Goal: Information Seeking & Learning: Learn about a topic

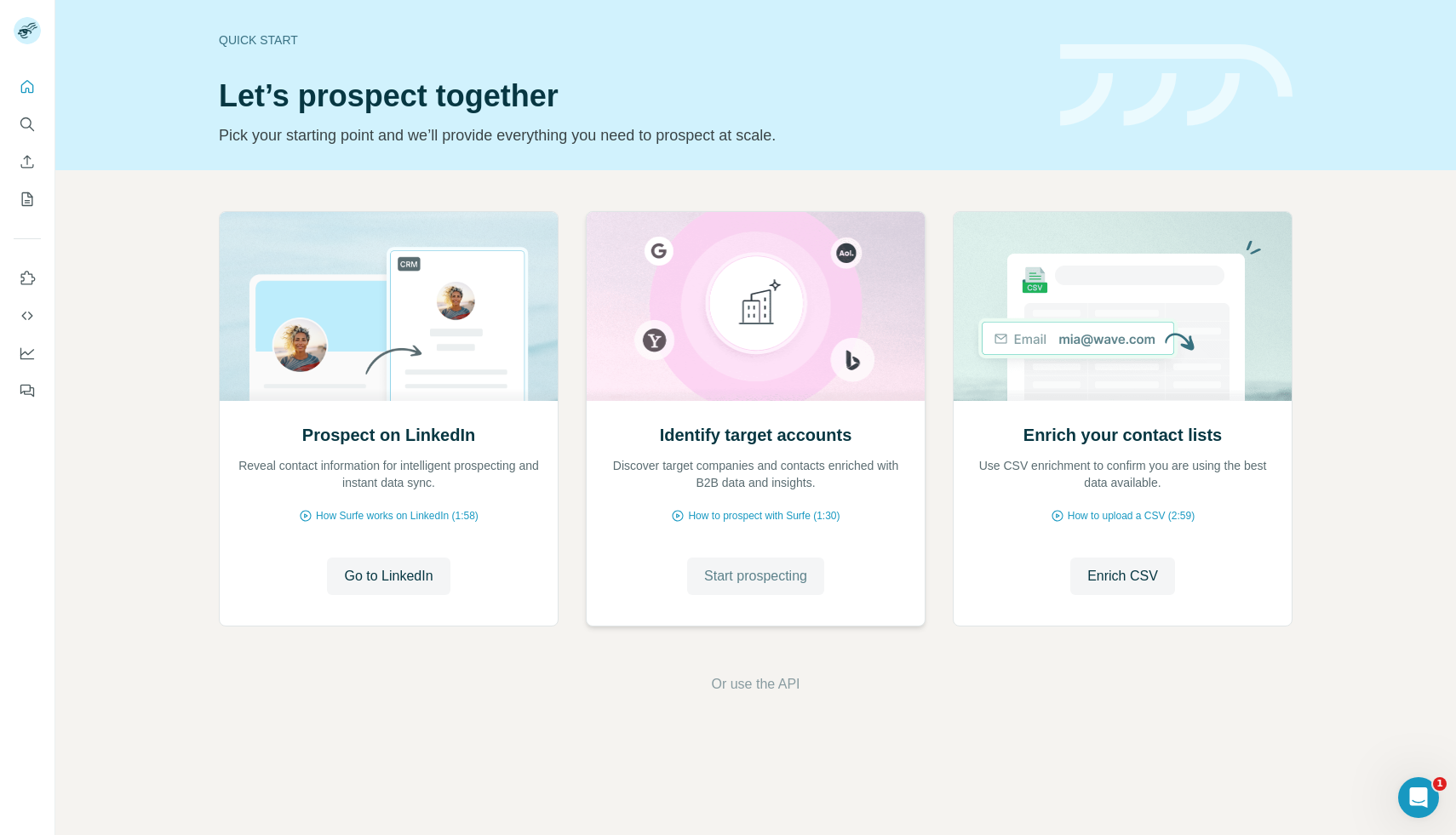
click at [773, 578] on span "Start prospecting" at bounding box center [756, 575] width 103 height 21
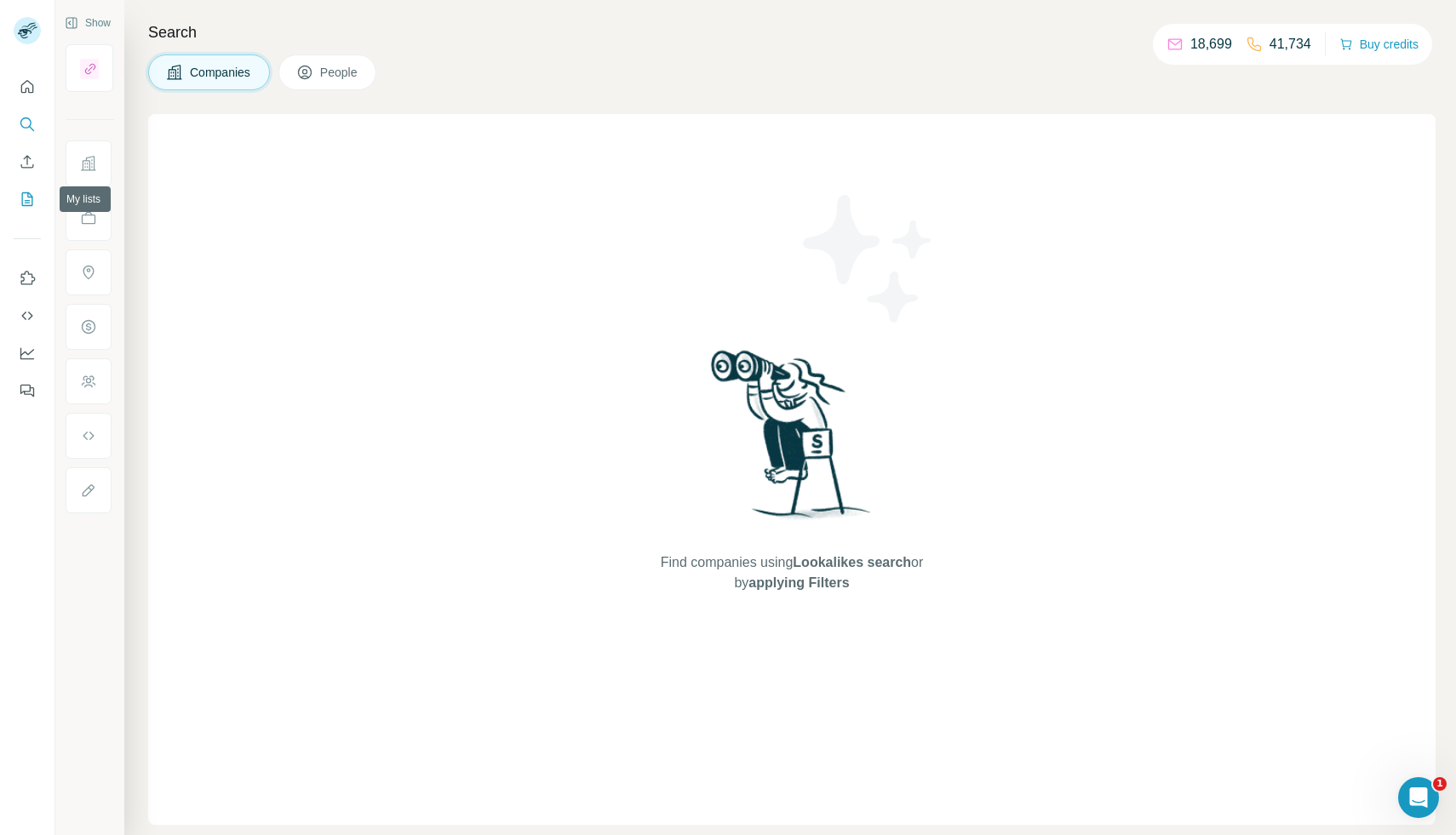
click at [36, 189] on button "My lists" at bounding box center [28, 199] width 28 height 31
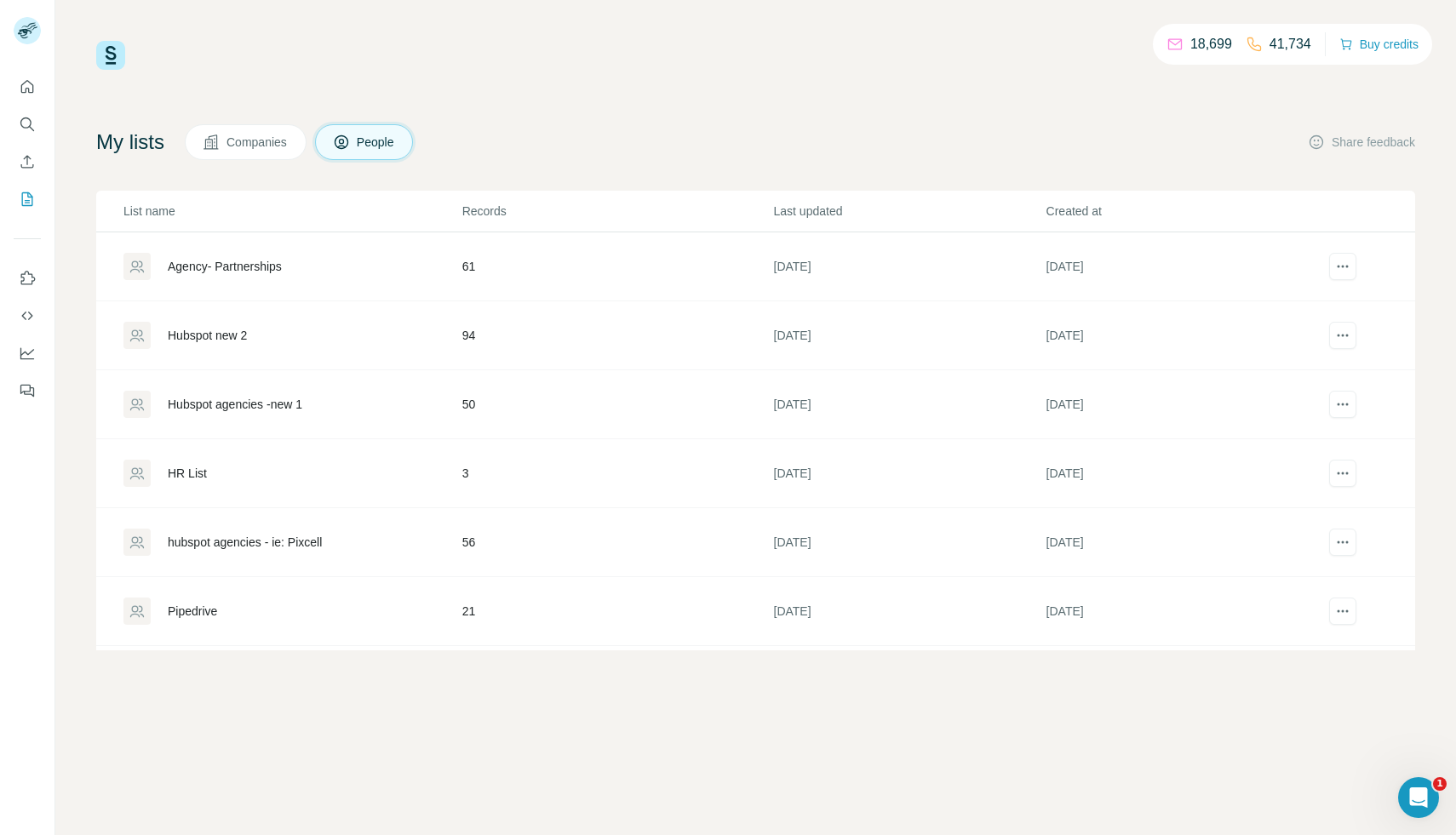
click at [223, 269] on div "Agency- Partnerships" at bounding box center [224, 265] width 114 height 17
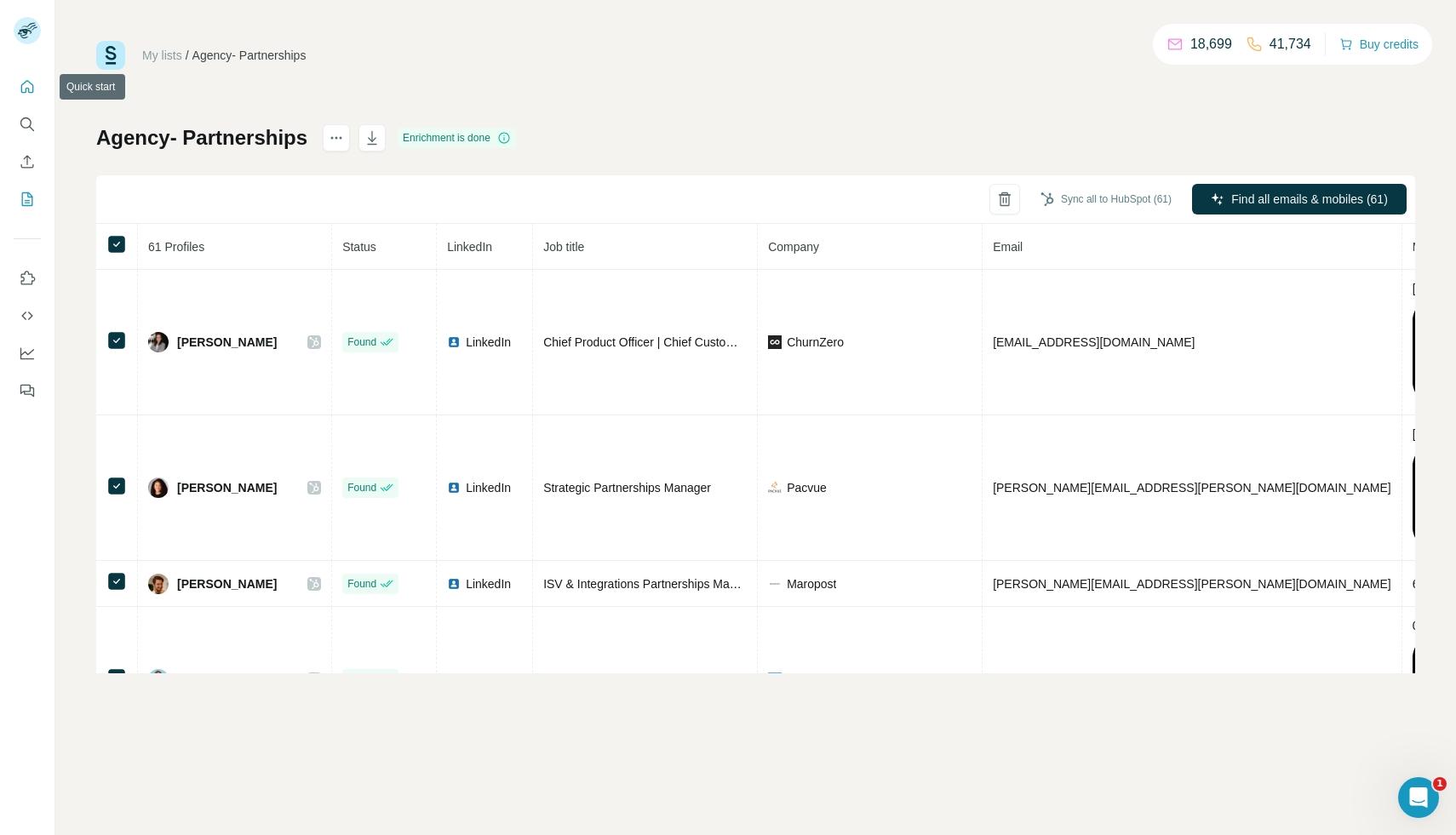
click at [32, 87] on icon "Quick start" at bounding box center [27, 86] width 17 height 17
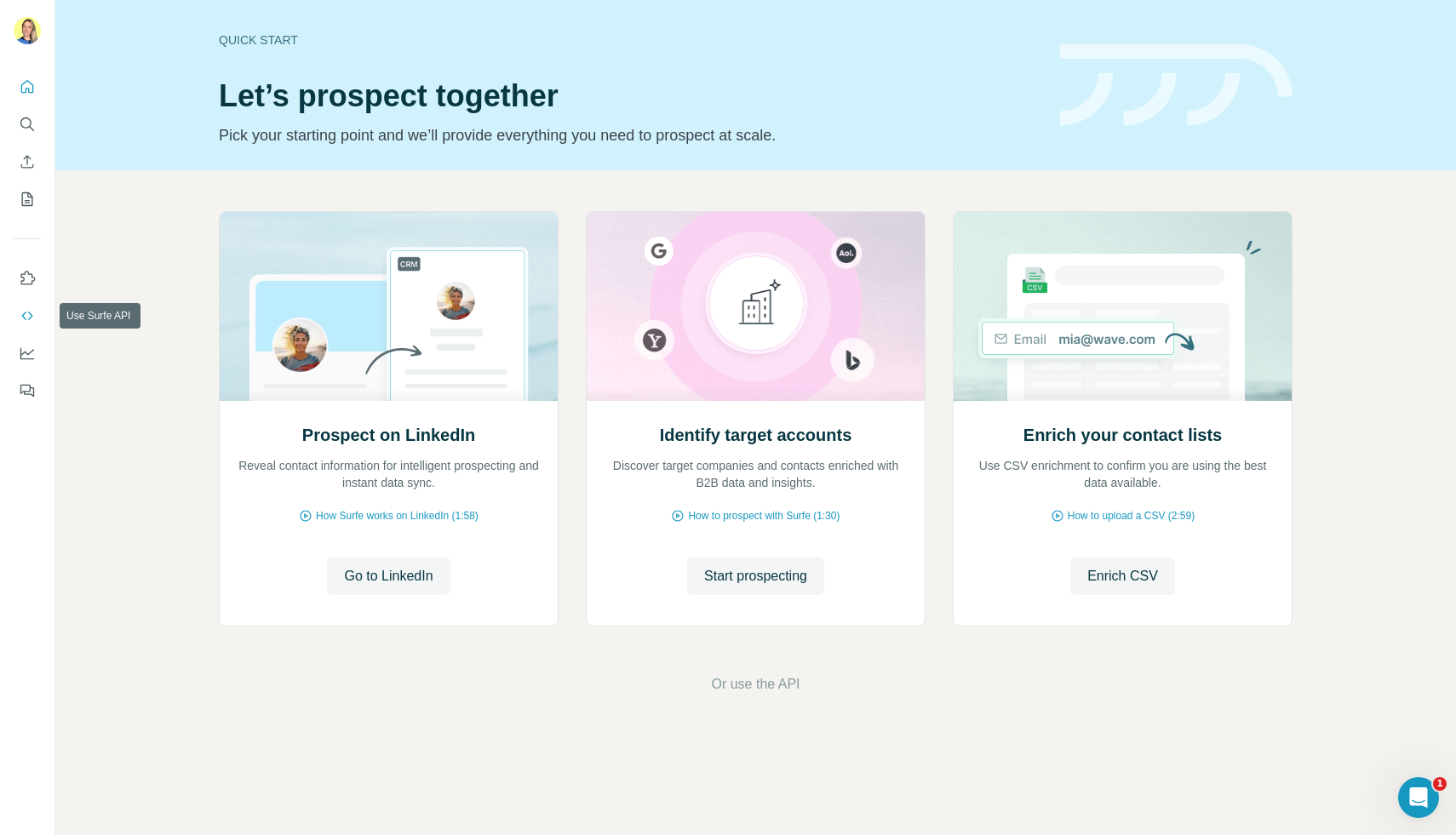
click at [32, 318] on icon "Use Surfe API" at bounding box center [27, 315] width 17 height 17
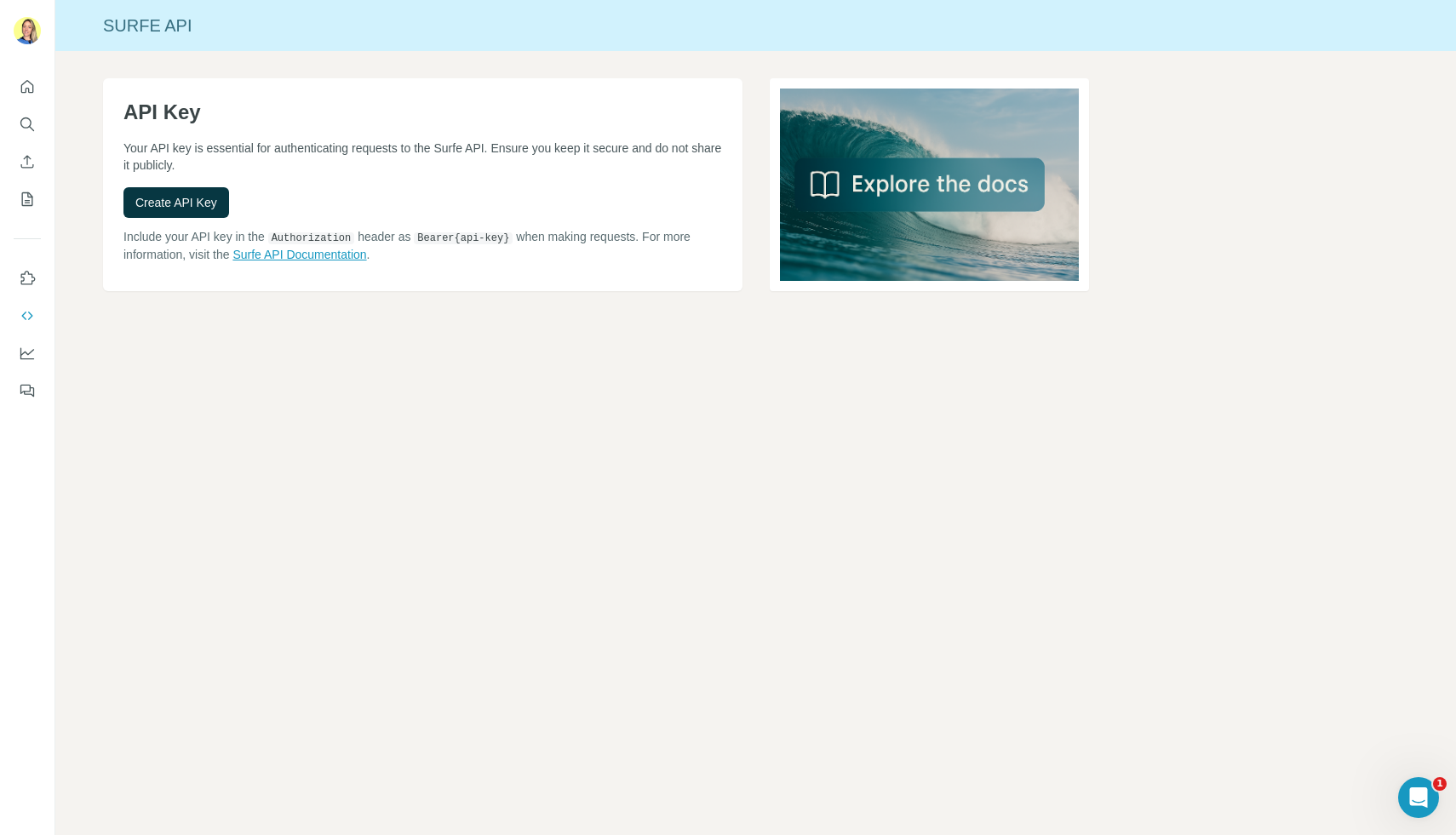
click at [305, 253] on link "Surfe API Documentation" at bounding box center [299, 255] width 134 height 14
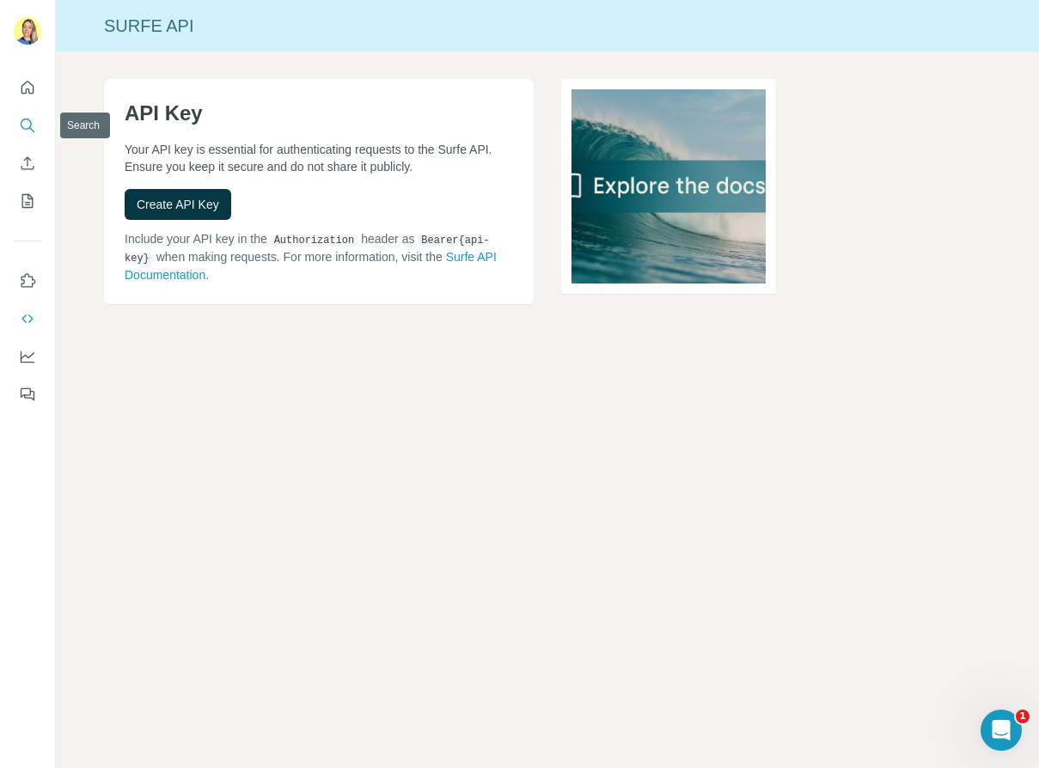
click at [28, 132] on icon "Search" at bounding box center [27, 125] width 17 height 17
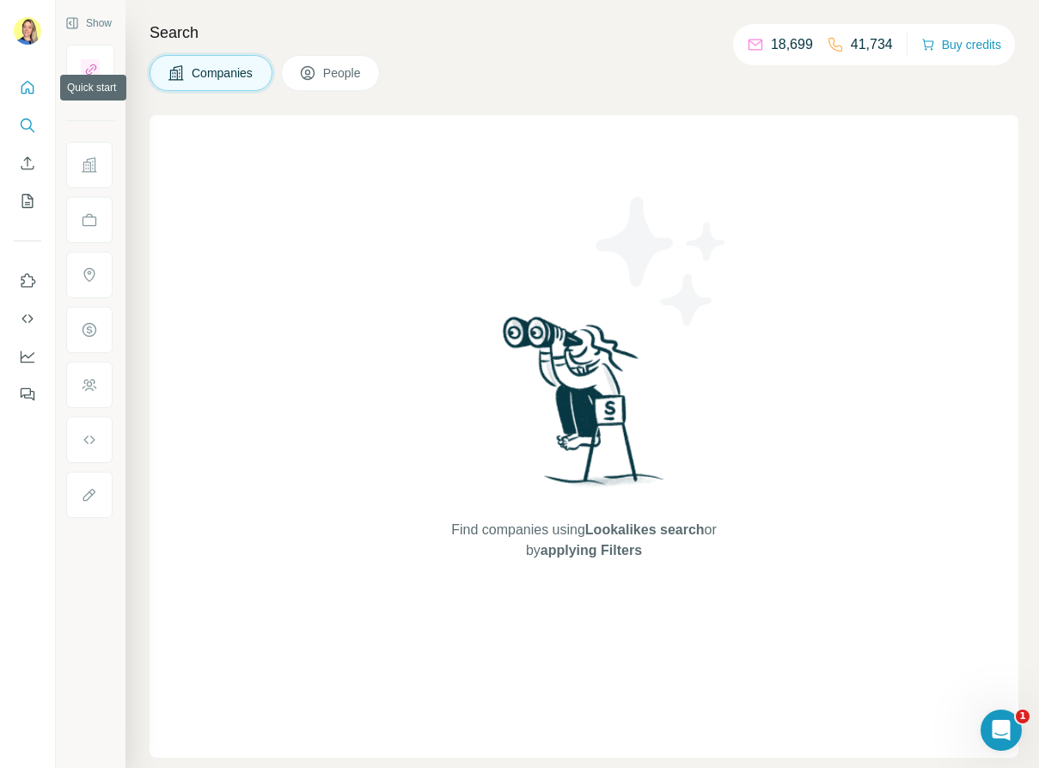
click at [34, 86] on icon "Quick start" at bounding box center [27, 87] width 17 height 17
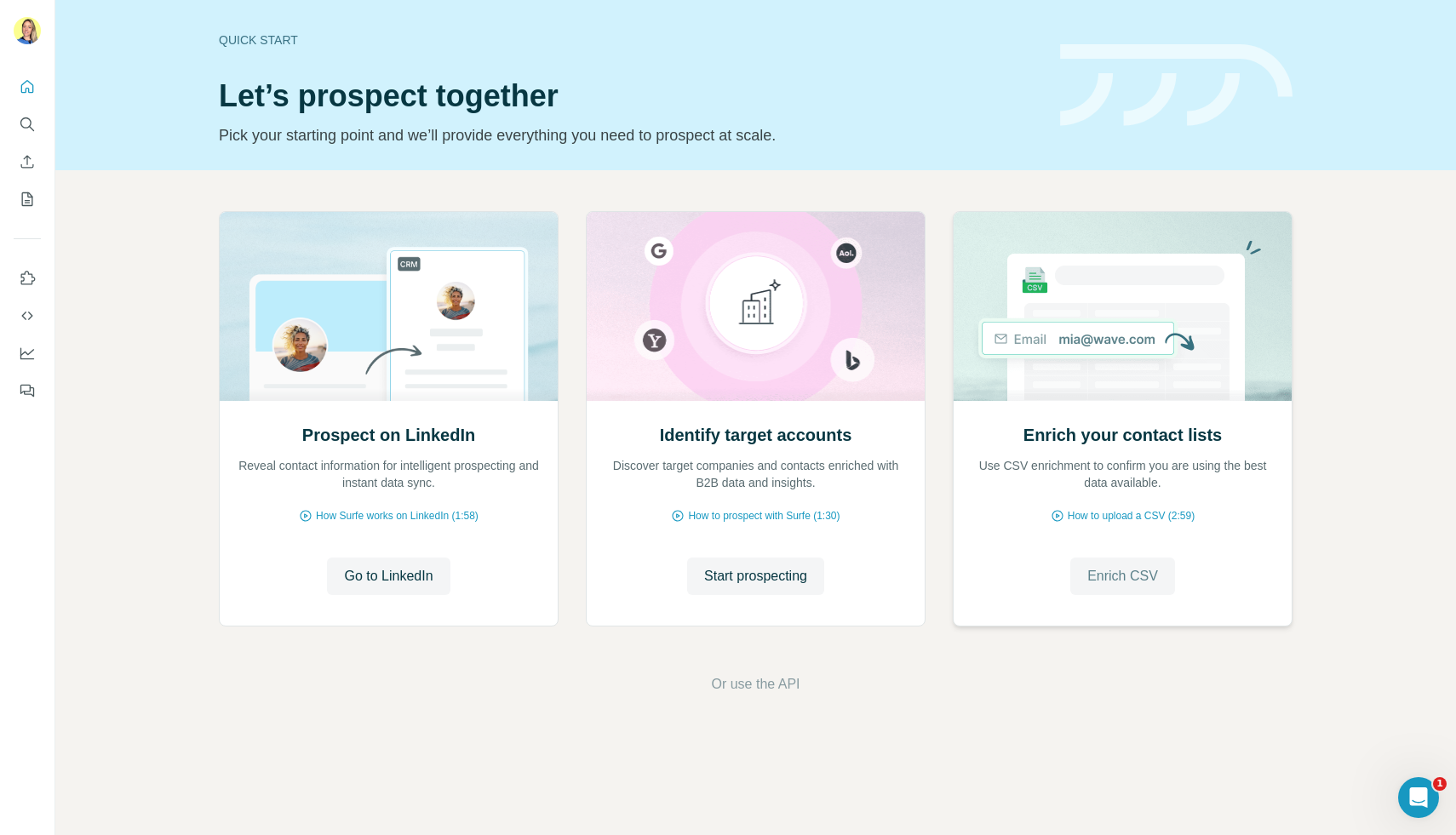
click at [1101, 587] on button "Enrich CSV" at bounding box center [1122, 576] width 105 height 38
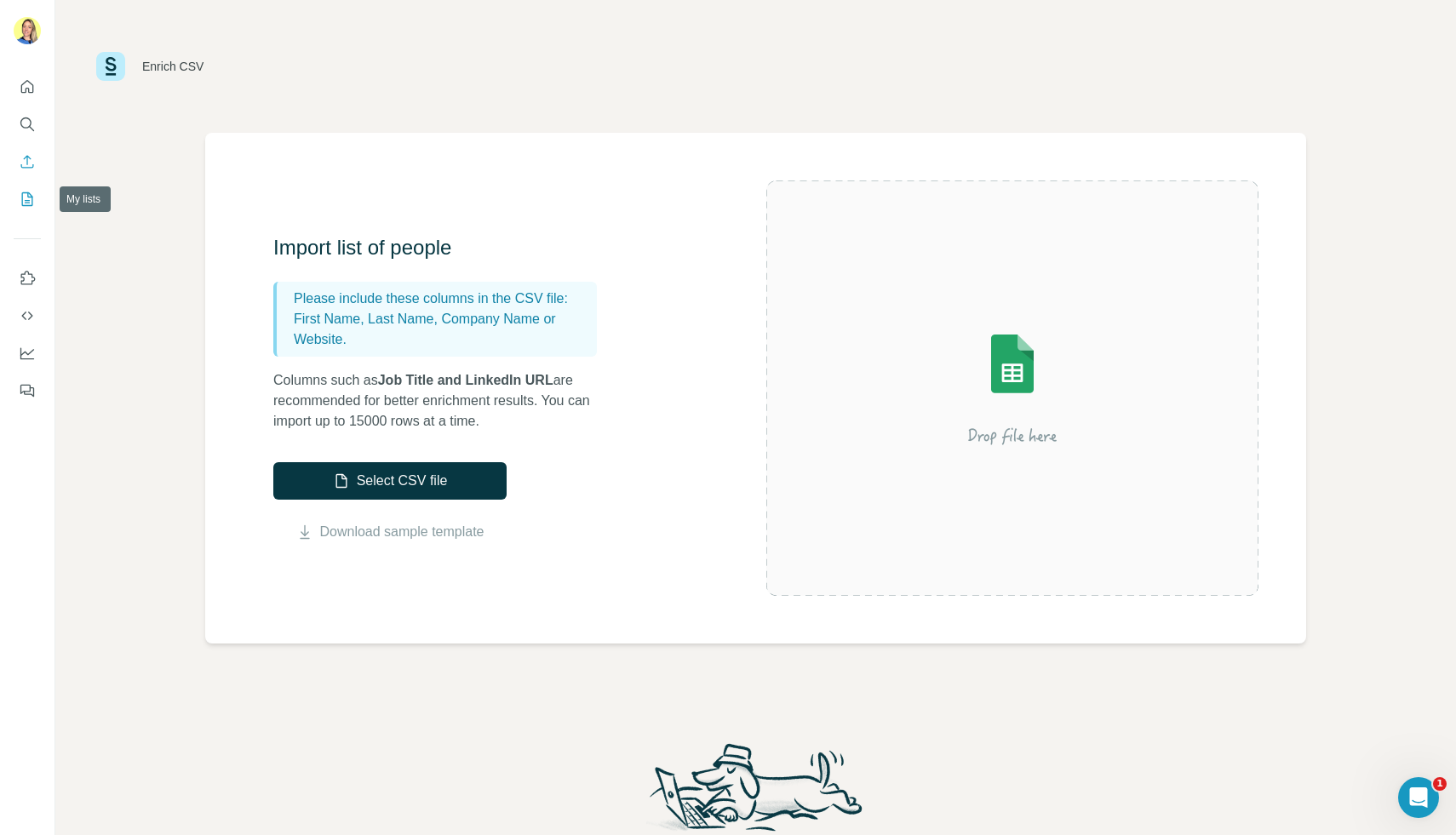
click at [26, 192] on icon "My lists" at bounding box center [27, 199] width 11 height 14
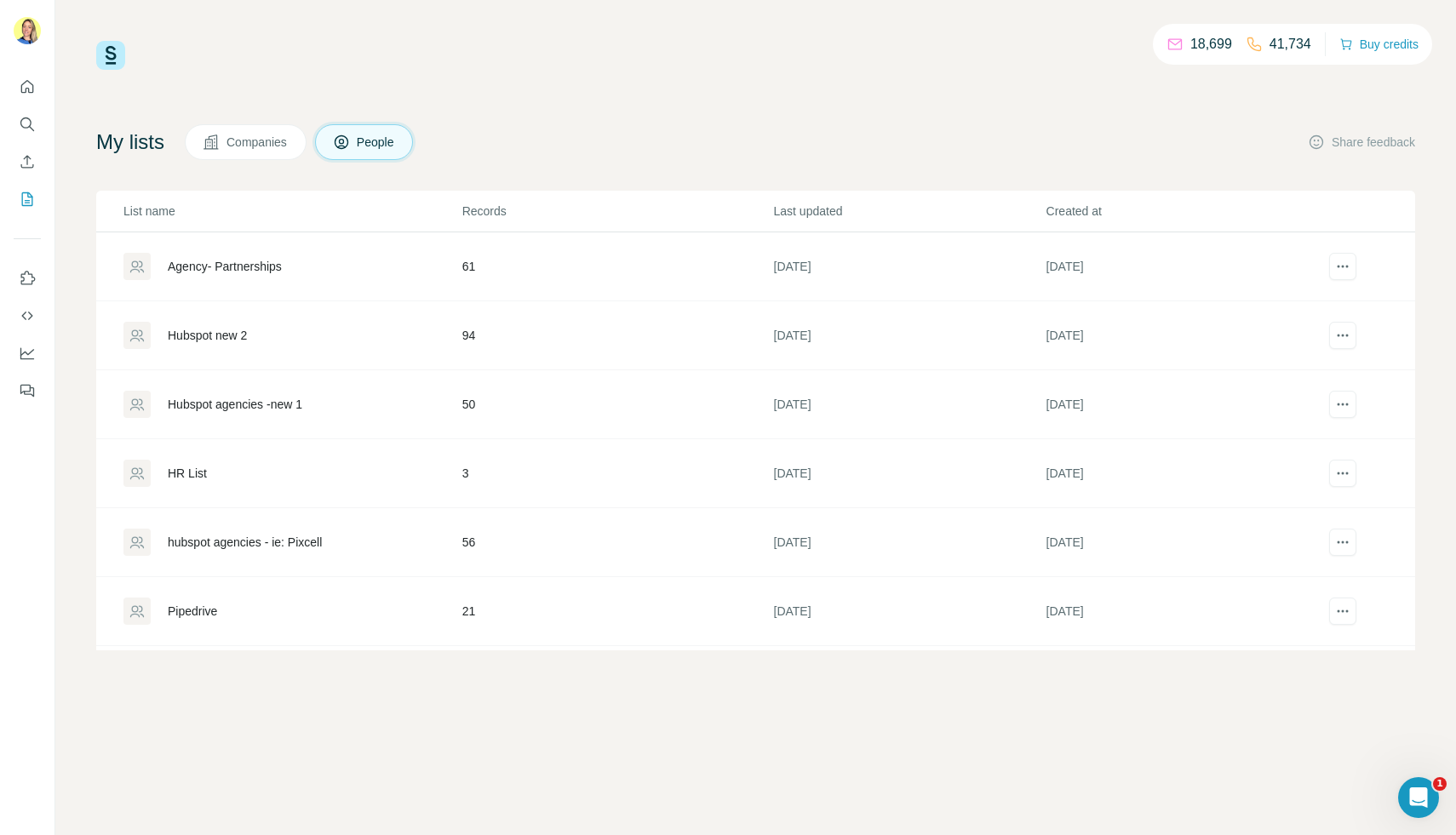
click at [246, 263] on div "Agency- Partnerships" at bounding box center [224, 265] width 114 height 17
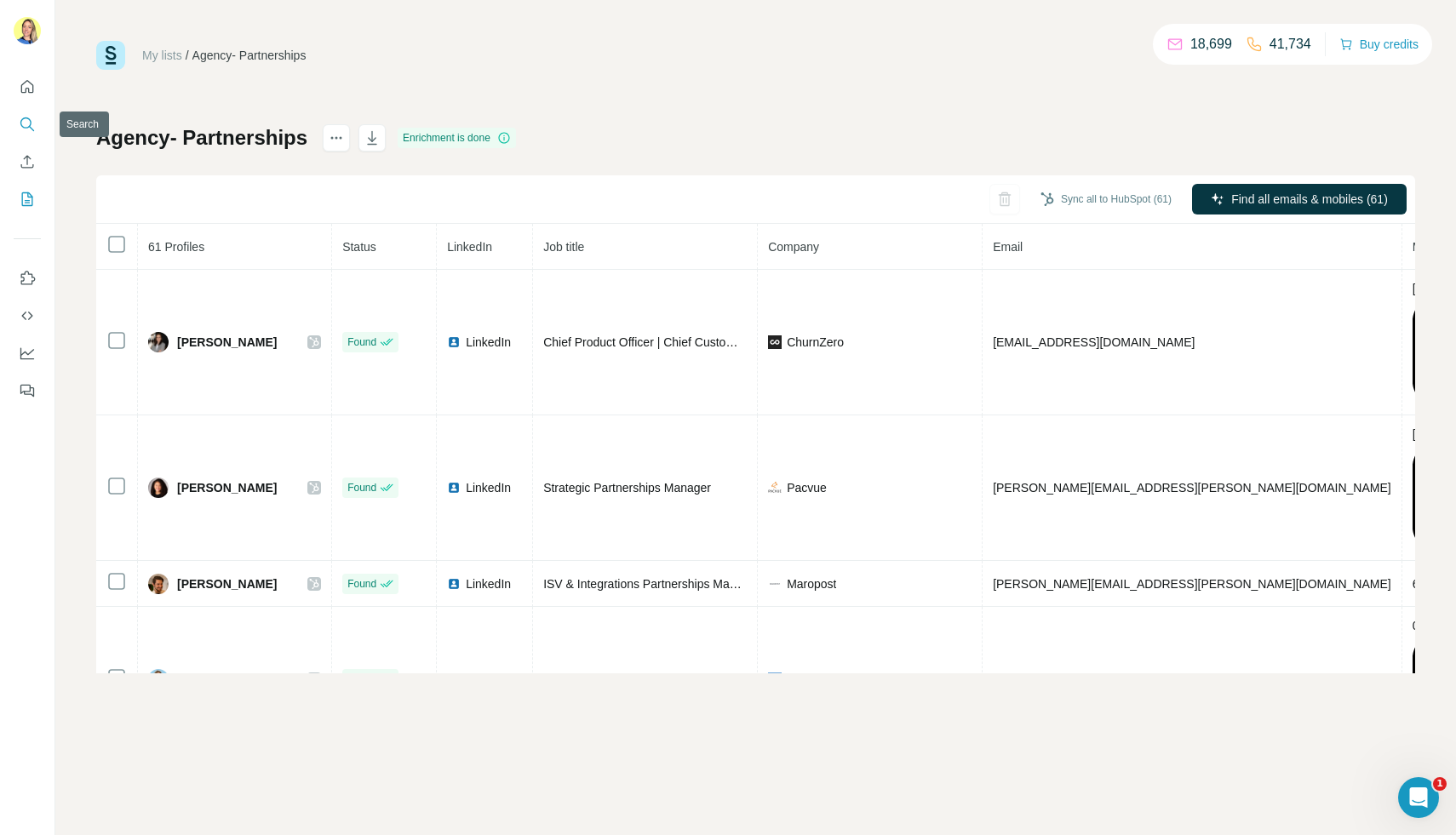
click at [28, 119] on icon "Search" at bounding box center [27, 124] width 17 height 17
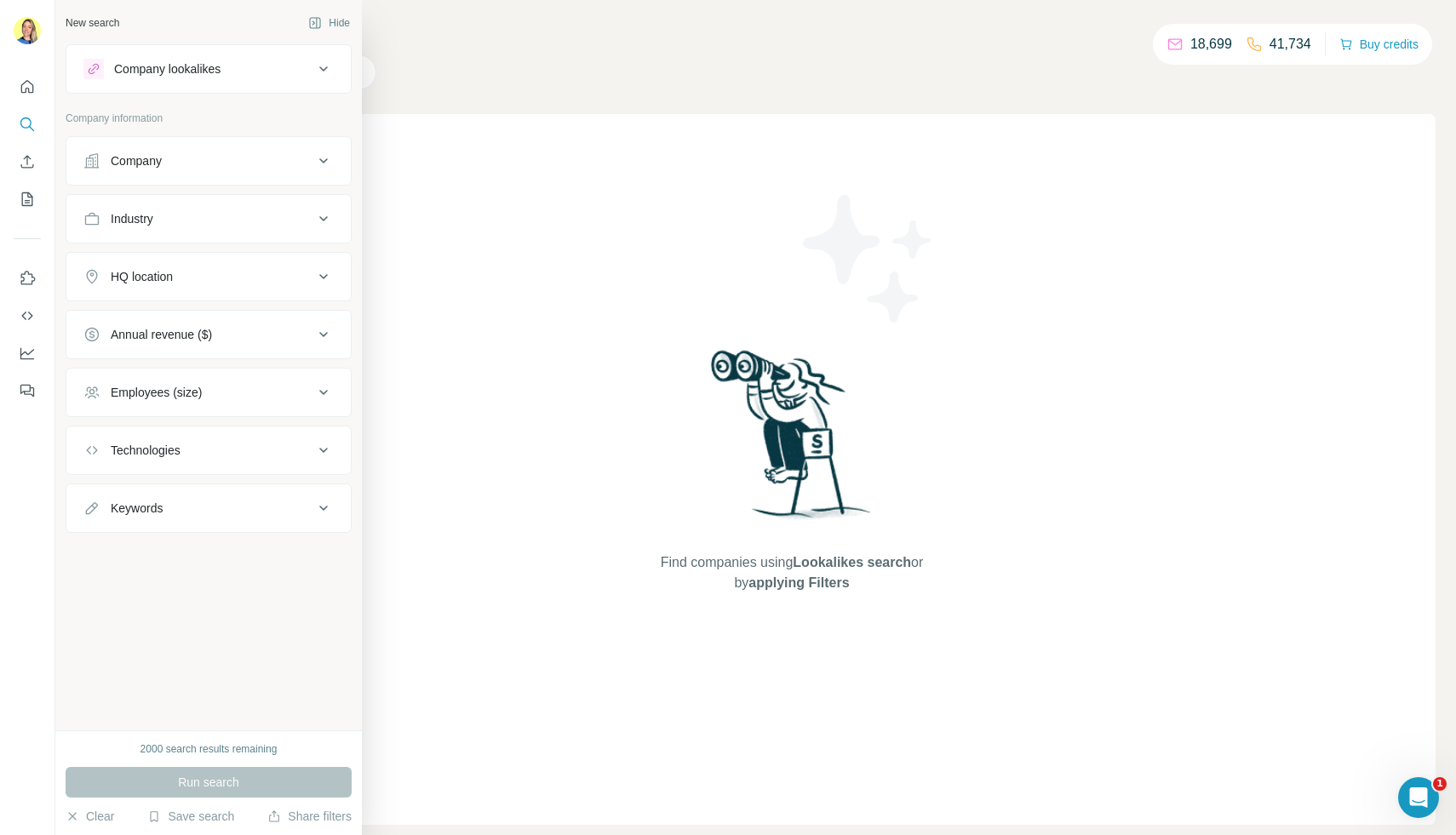
click at [153, 155] on div "Company" at bounding box center [137, 160] width 52 height 17
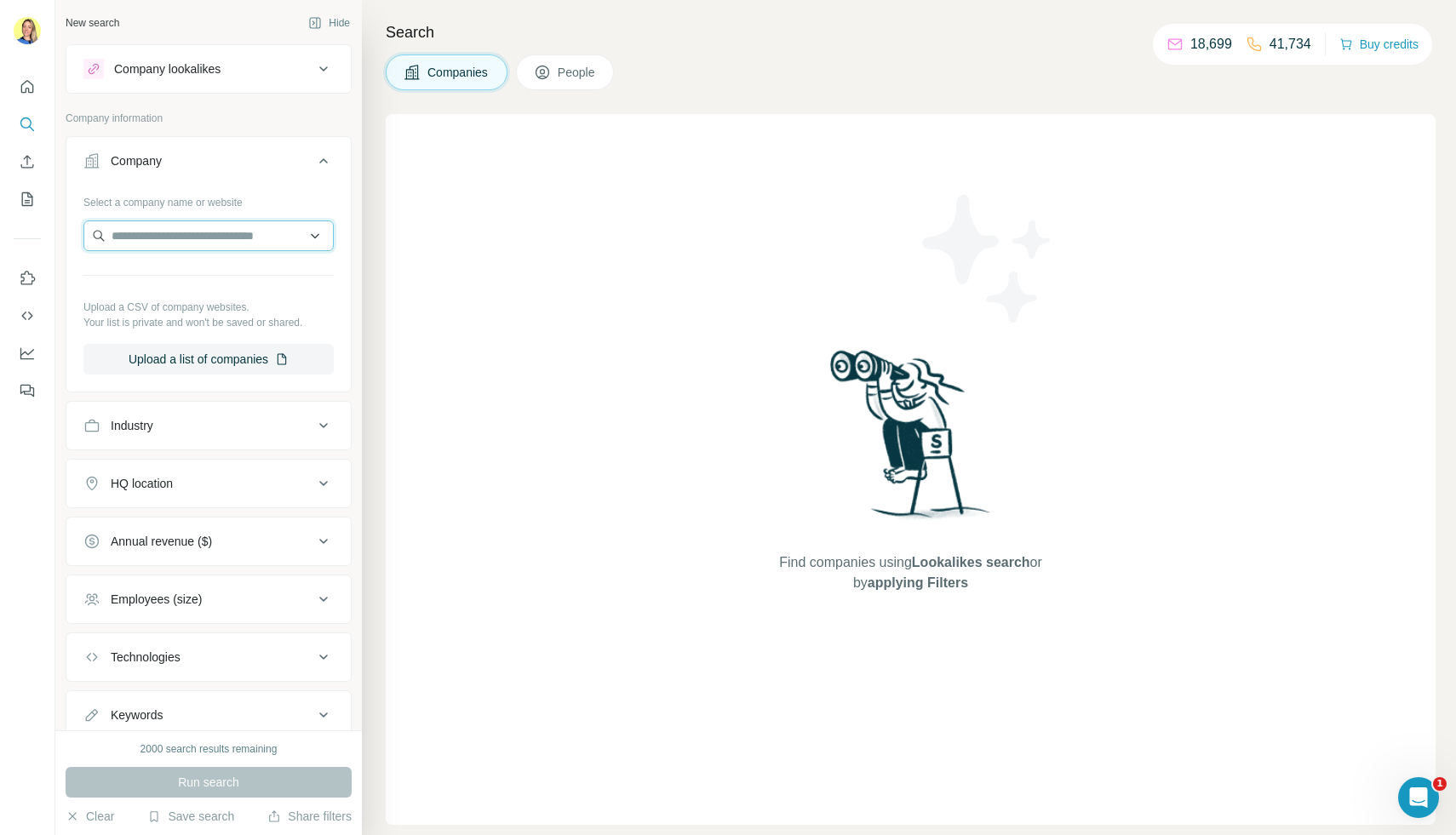
click at [135, 233] on input "text" at bounding box center [208, 236] width 251 height 31
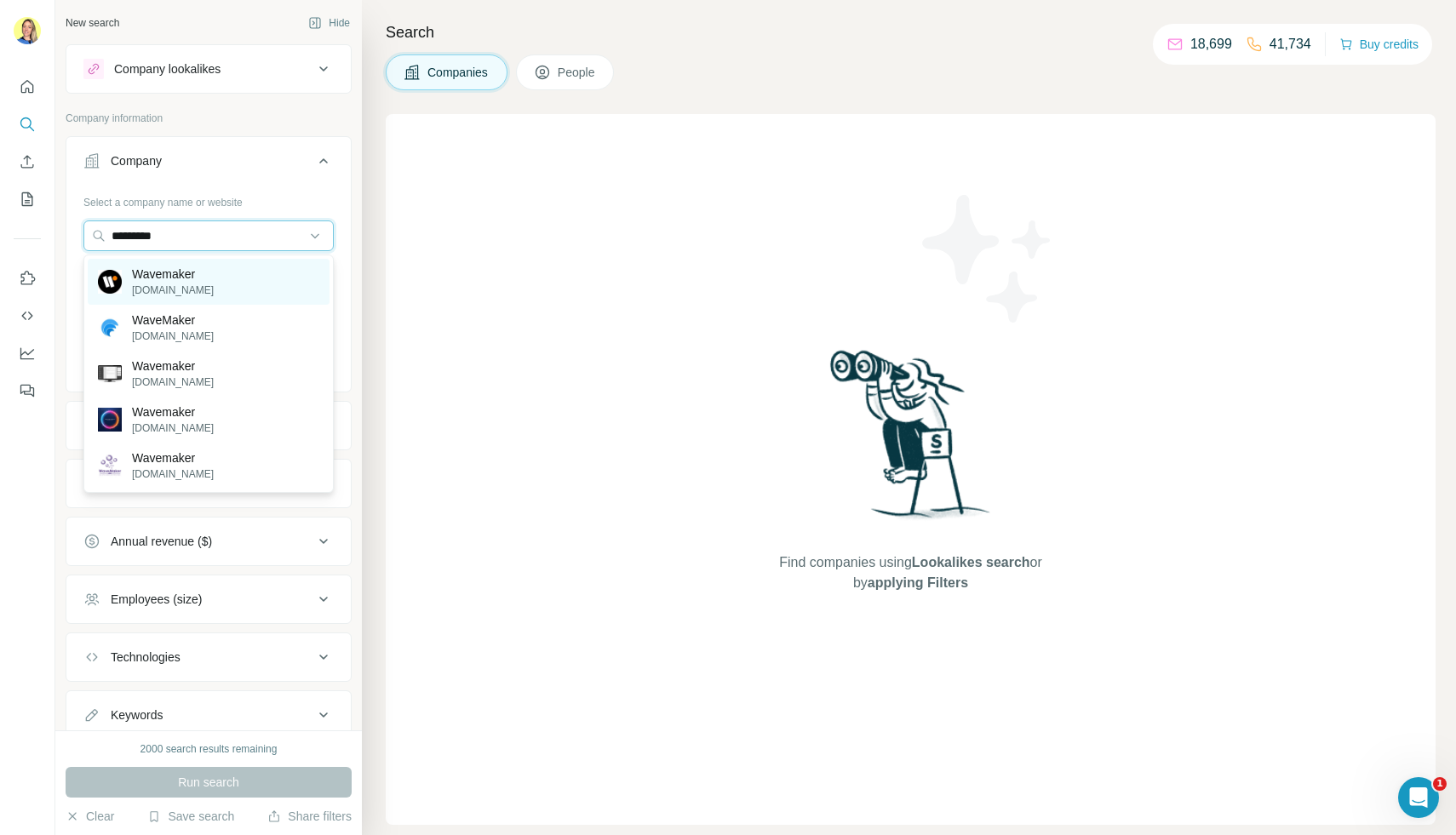
type input "*********"
click at [191, 283] on p "[DOMAIN_NAME]" at bounding box center [172, 289] width 82 height 15
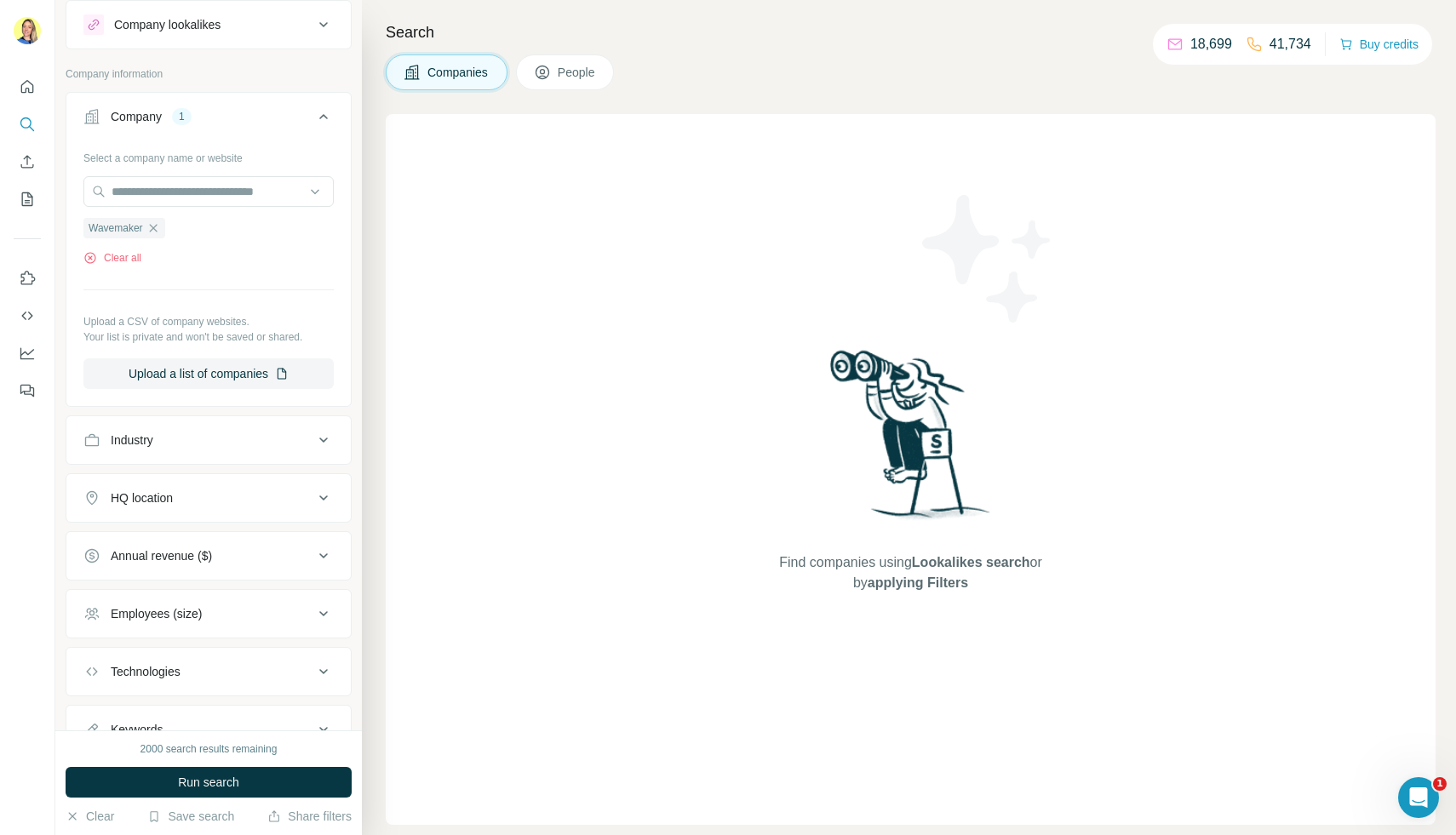
scroll to position [116, 0]
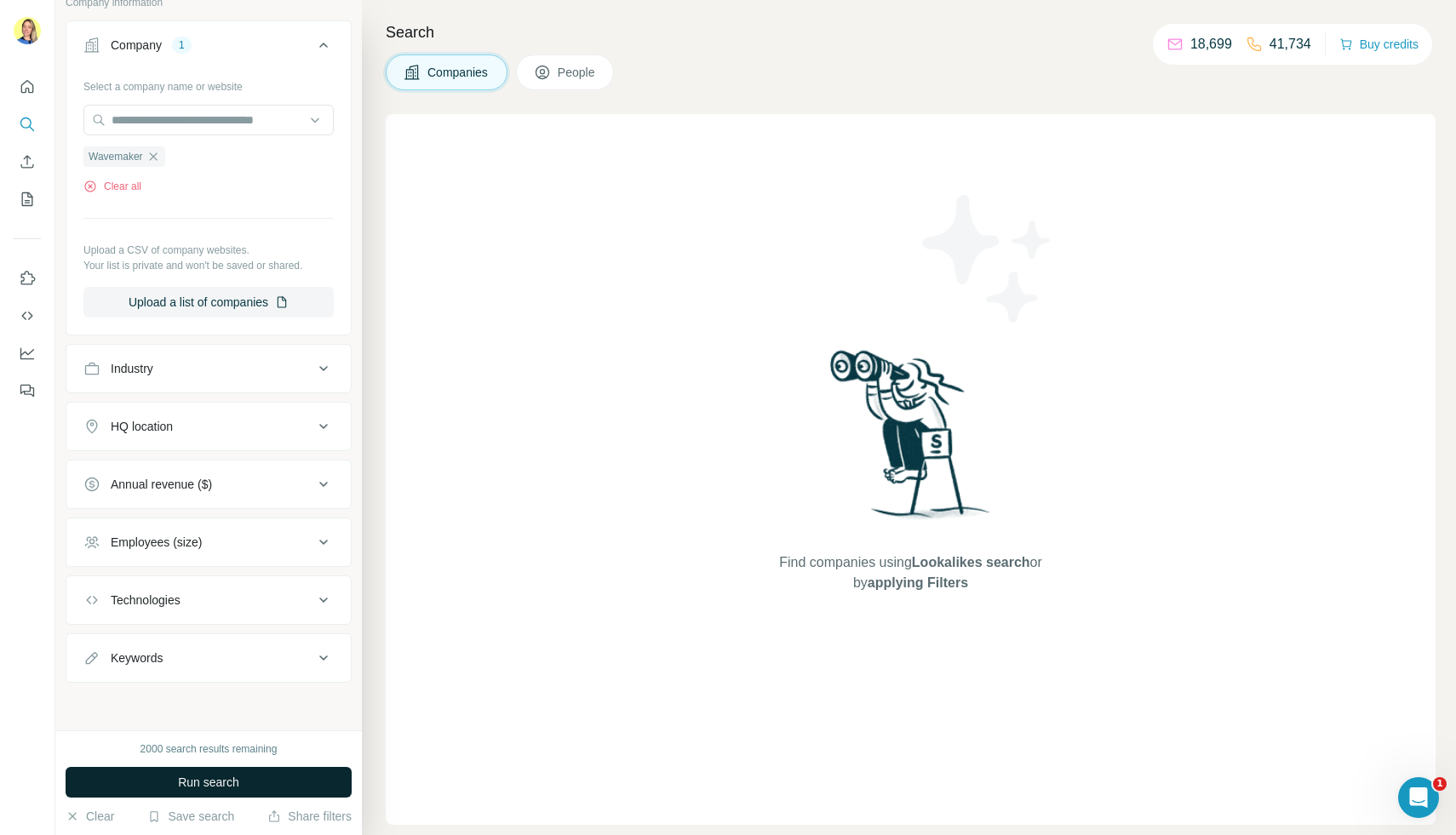
click at [124, 777] on button "Run search" at bounding box center [208, 782] width 286 height 31
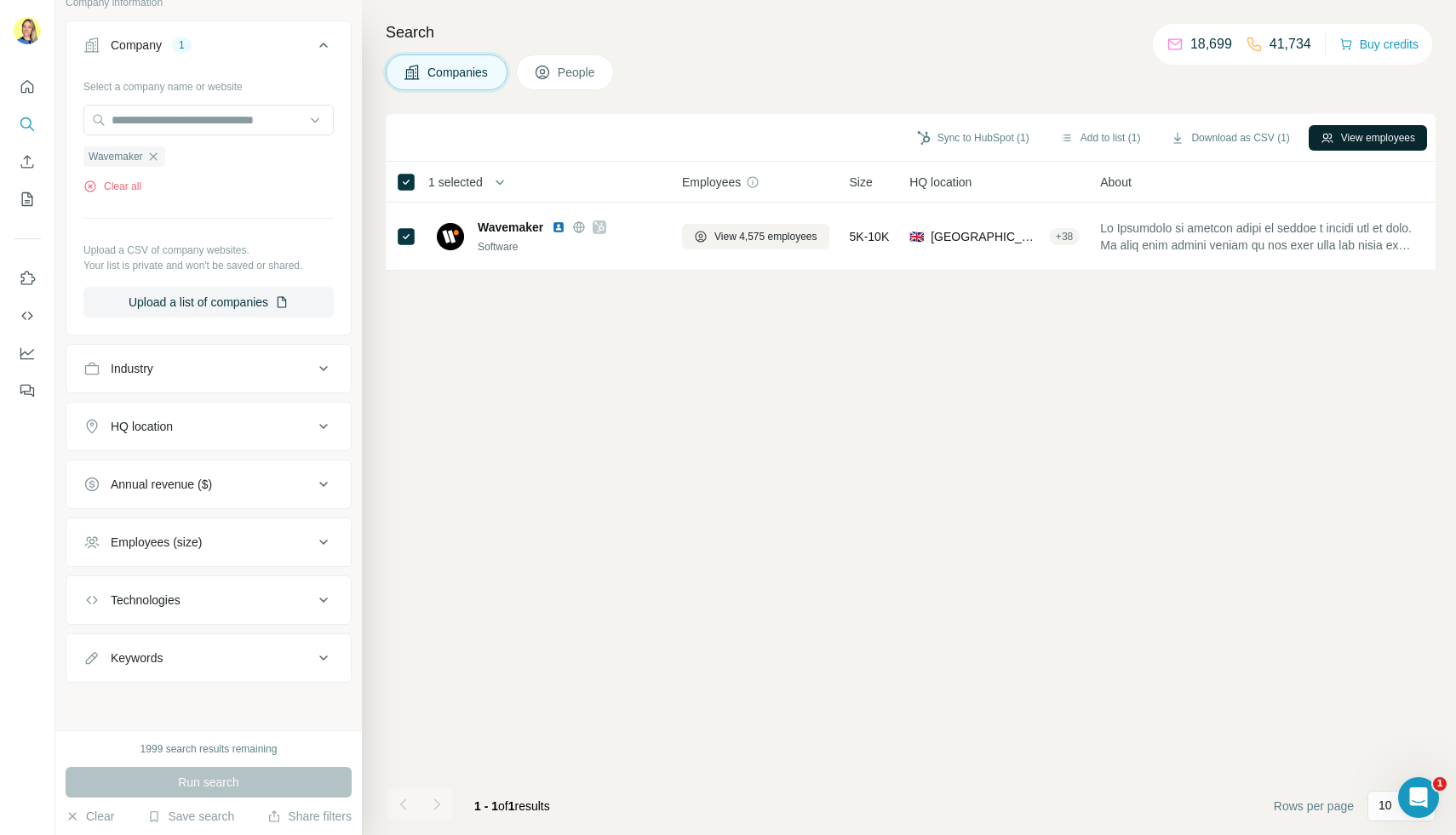
click at [1363, 141] on button "View employees" at bounding box center [1367, 138] width 118 height 26
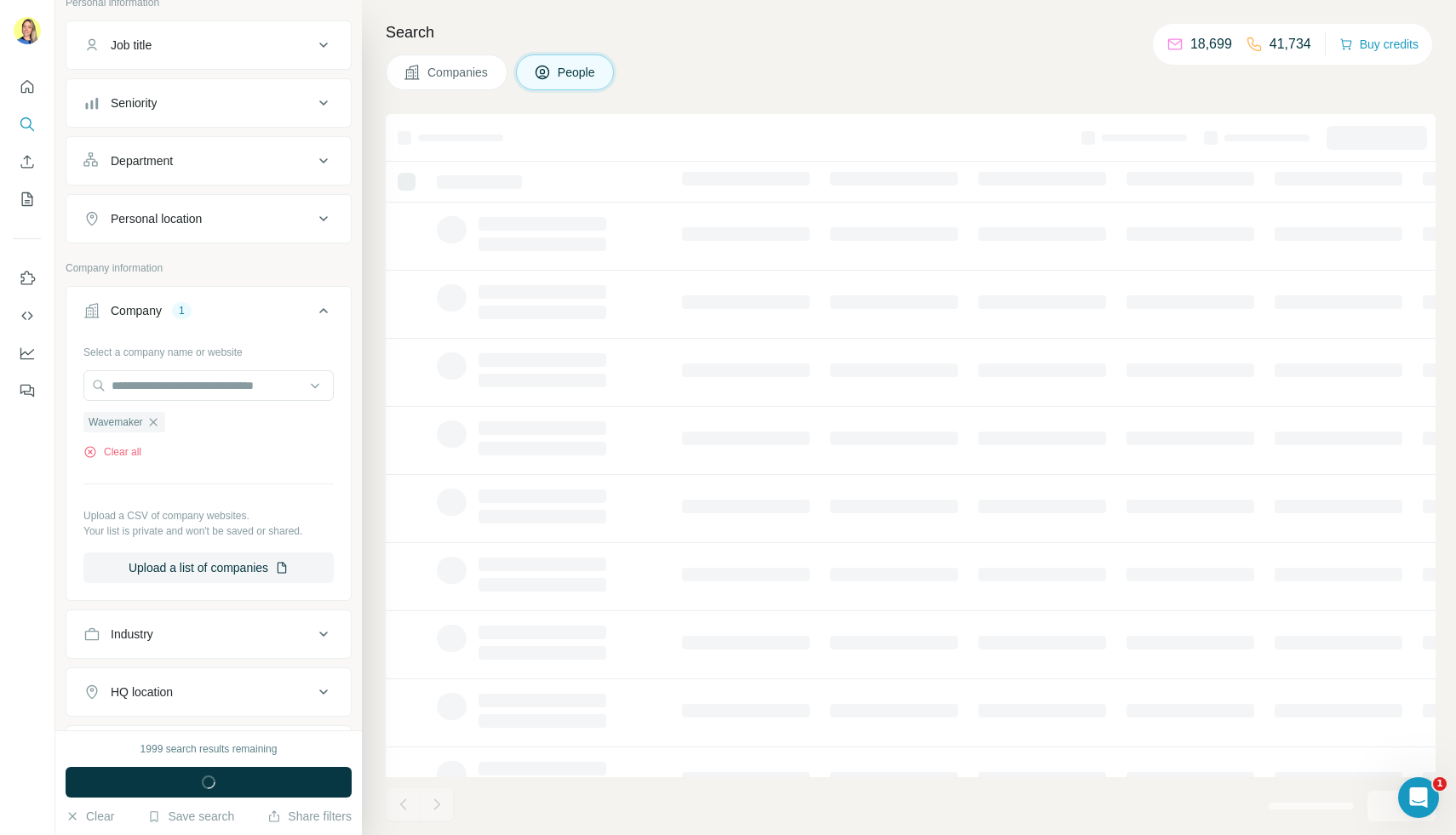
scroll to position [381, 0]
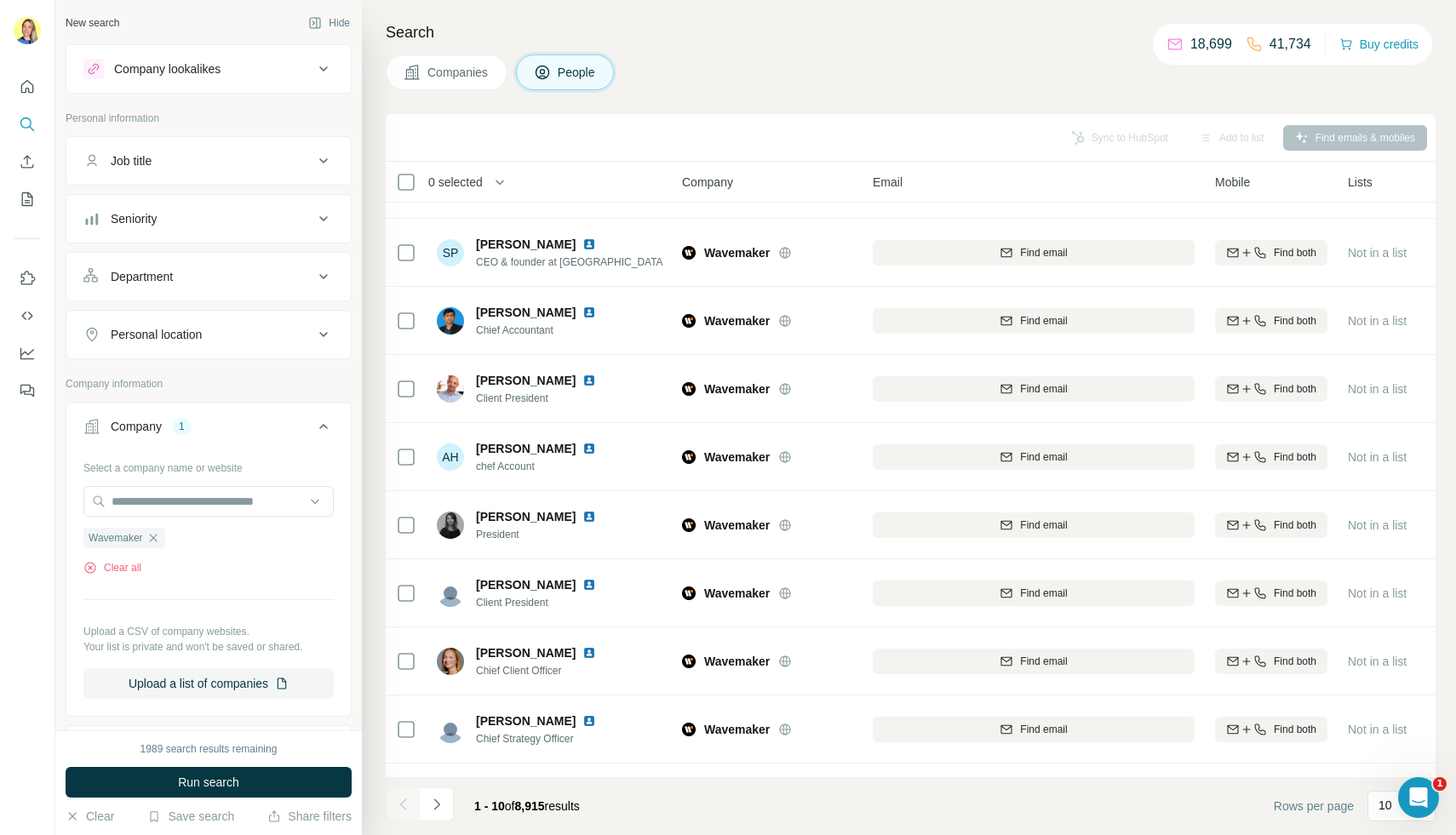
click at [184, 159] on div "Job title" at bounding box center [198, 160] width 230 height 17
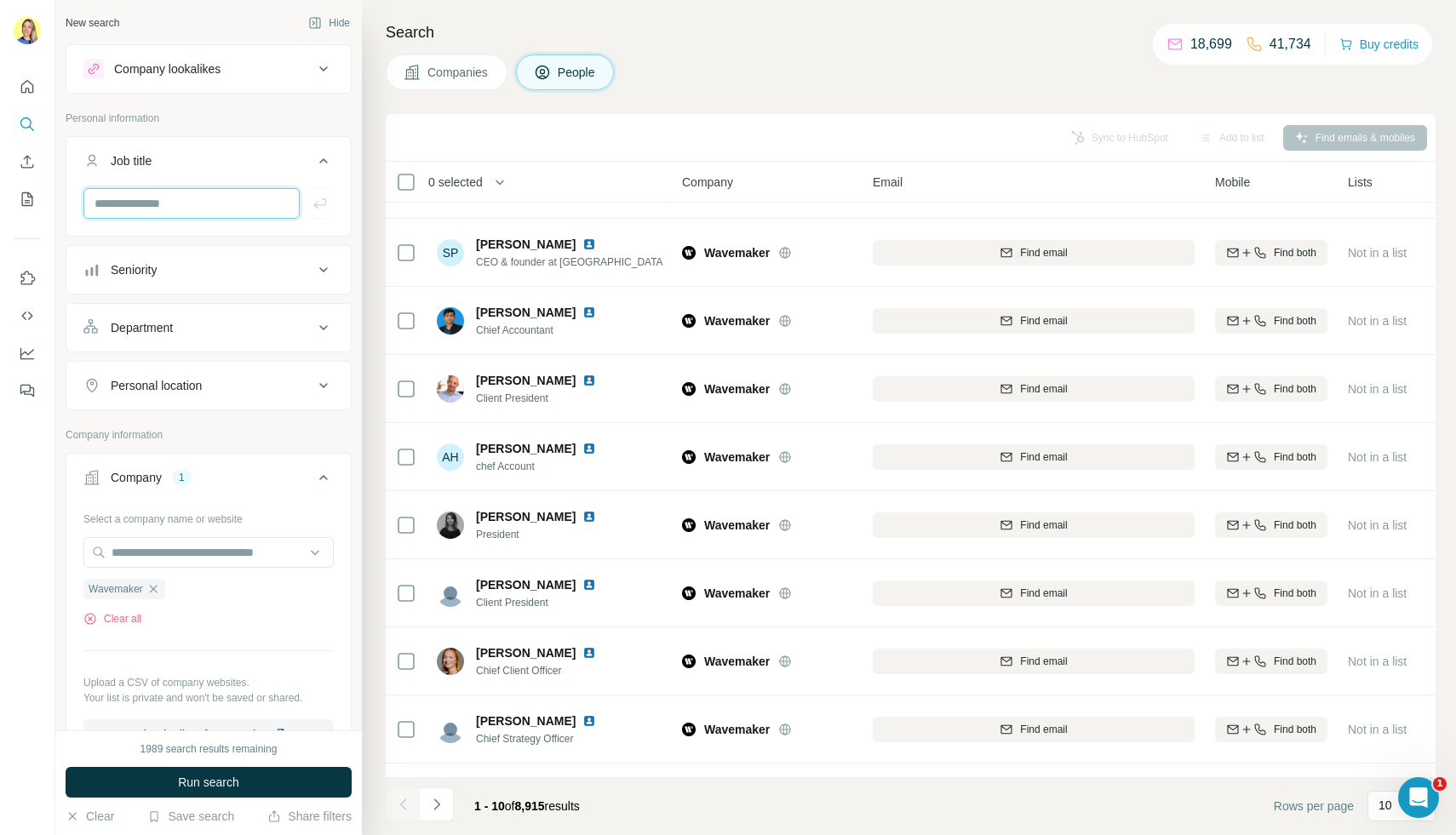
click at [147, 205] on input "text" at bounding box center [191, 203] width 216 height 31
type input "***"
click at [333, 189] on div "***" at bounding box center [208, 203] width 251 height 31
click at [320, 198] on icon "button" at bounding box center [320, 203] width 17 height 17
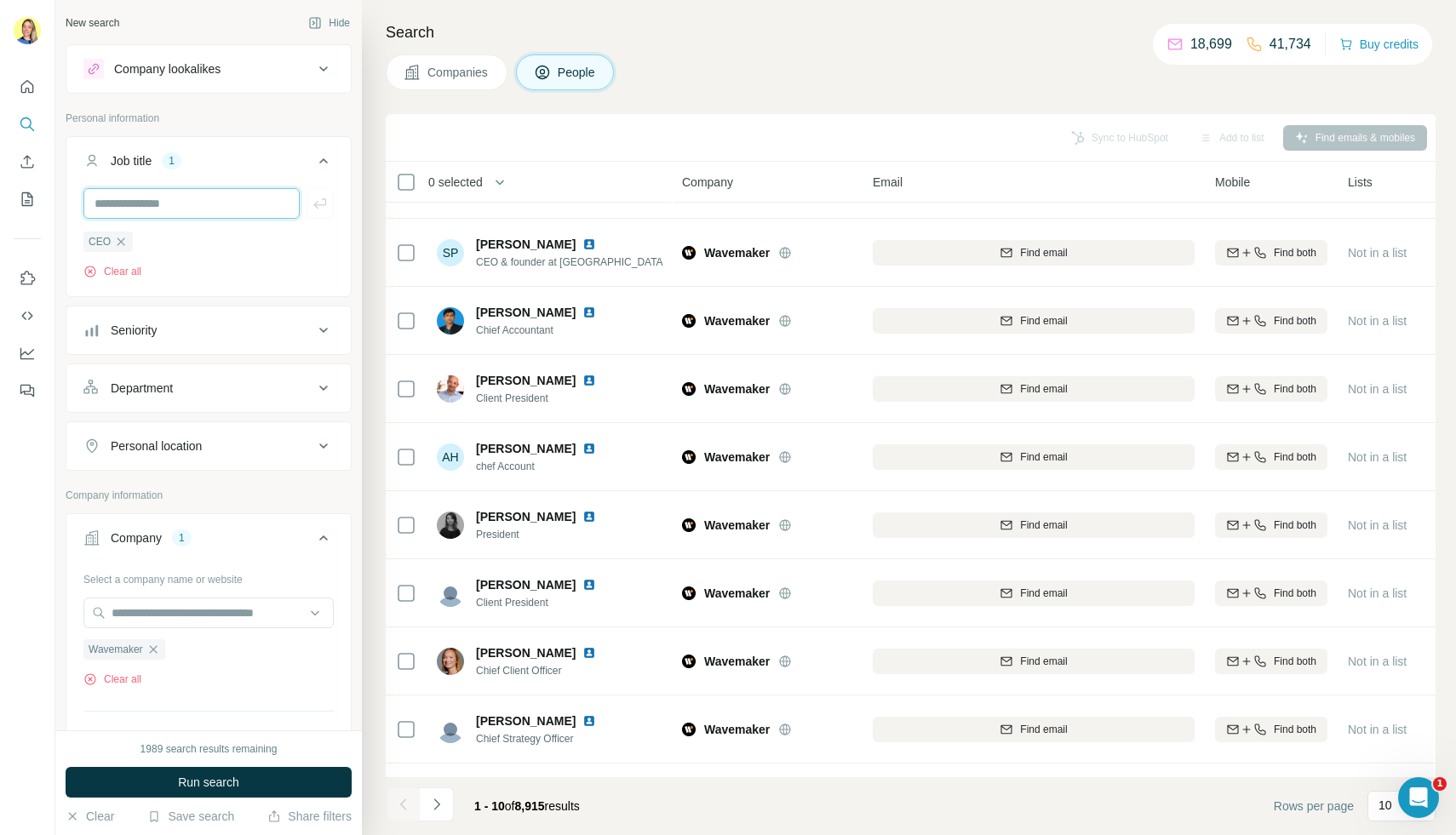
click at [182, 203] on input "text" at bounding box center [191, 203] width 216 height 31
type input "***"
click at [317, 197] on icon "button" at bounding box center [320, 203] width 17 height 17
click at [189, 339] on div "Seniority" at bounding box center [198, 330] width 230 height 17
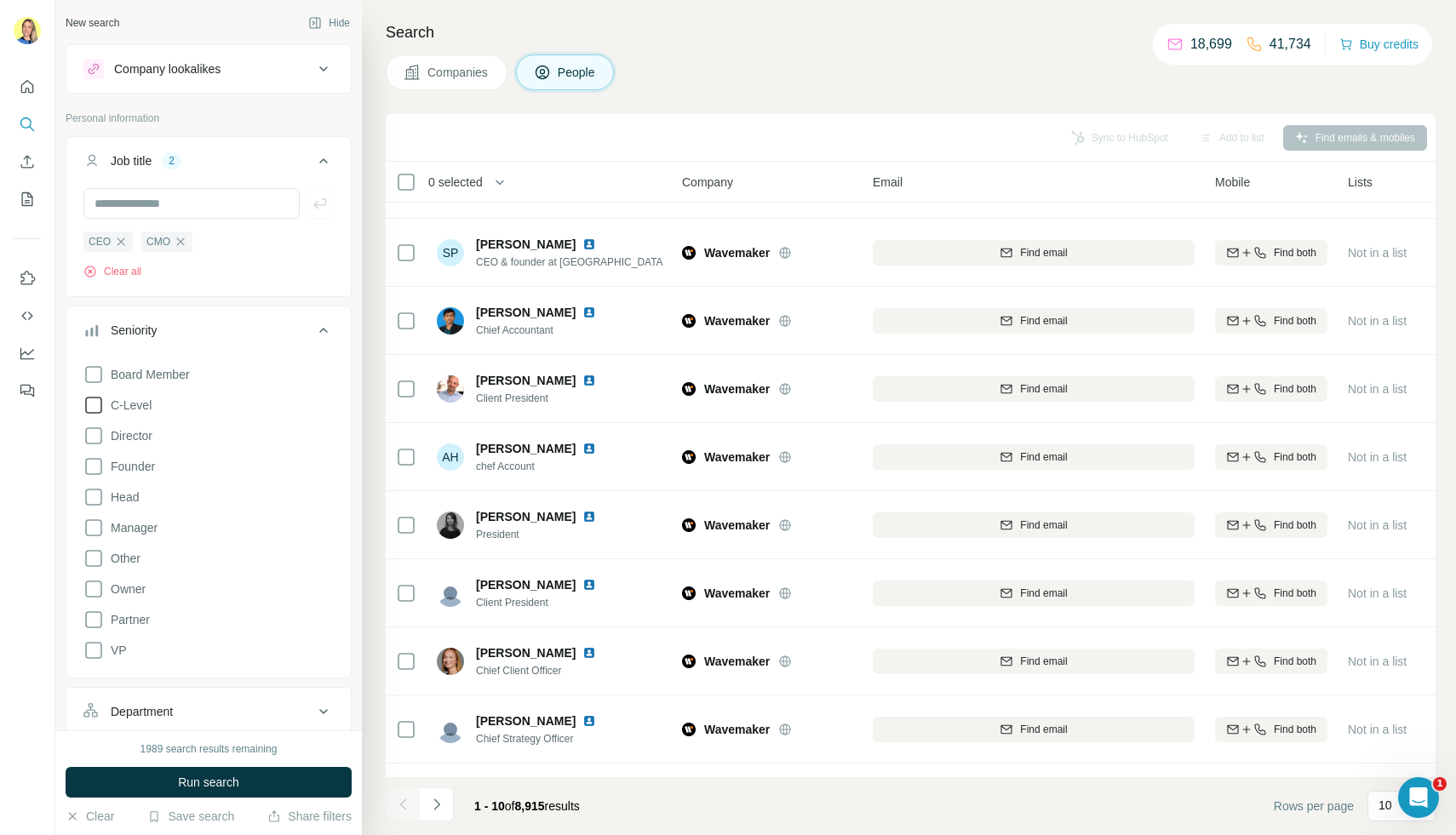
click at [145, 403] on span "C-Level" at bounding box center [128, 404] width 48 height 17
click at [130, 441] on span "Director" at bounding box center [128, 435] width 49 height 17
click at [365, 330] on div "Search Companies People Sync to HubSpot Add to list Find emails & mobiles 0 sel…" at bounding box center [908, 417] width 1093 height 835
click at [360, 334] on div "New search Hide Company lookalikes Personal information Job title 2 CEO CMO Cle…" at bounding box center [208, 365] width 306 height 730
click at [356, 337] on div "New search Hide Company lookalikes Personal information Job title 2 CEO CMO Cle…" at bounding box center [208, 365] width 306 height 730
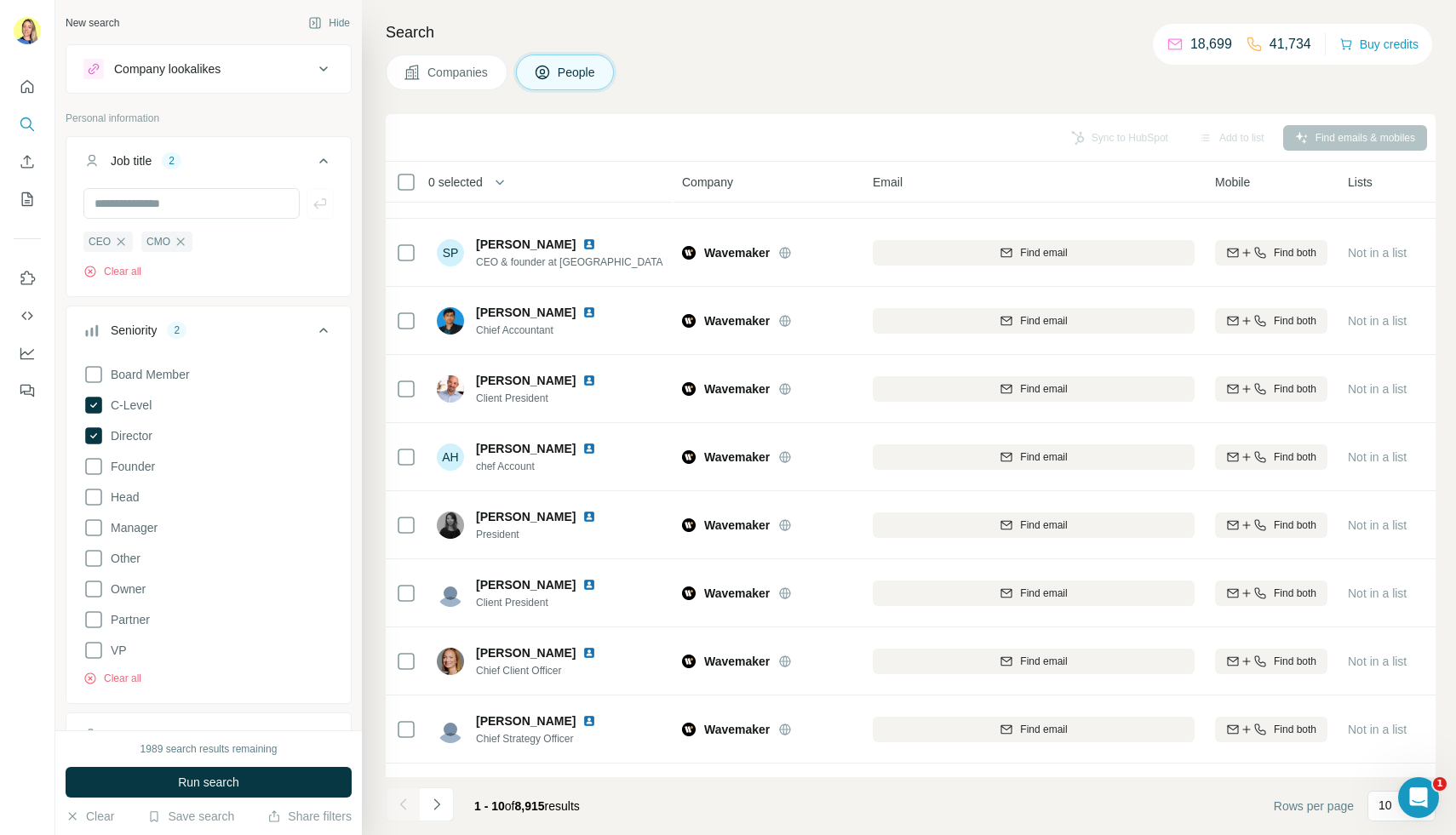
click at [321, 330] on icon at bounding box center [323, 330] width 9 height 5
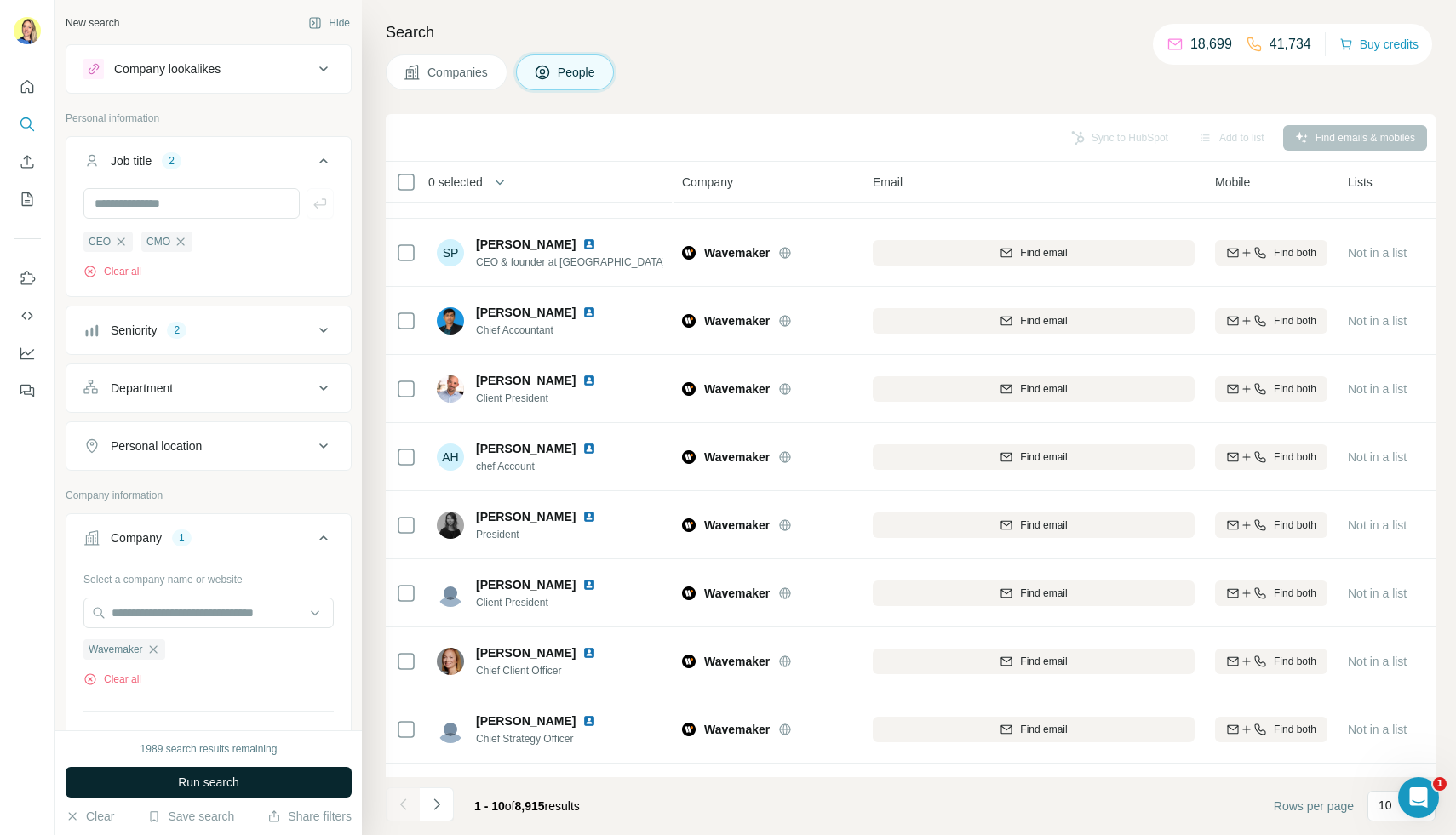
click at [141, 772] on button "Run search" at bounding box center [208, 782] width 286 height 31
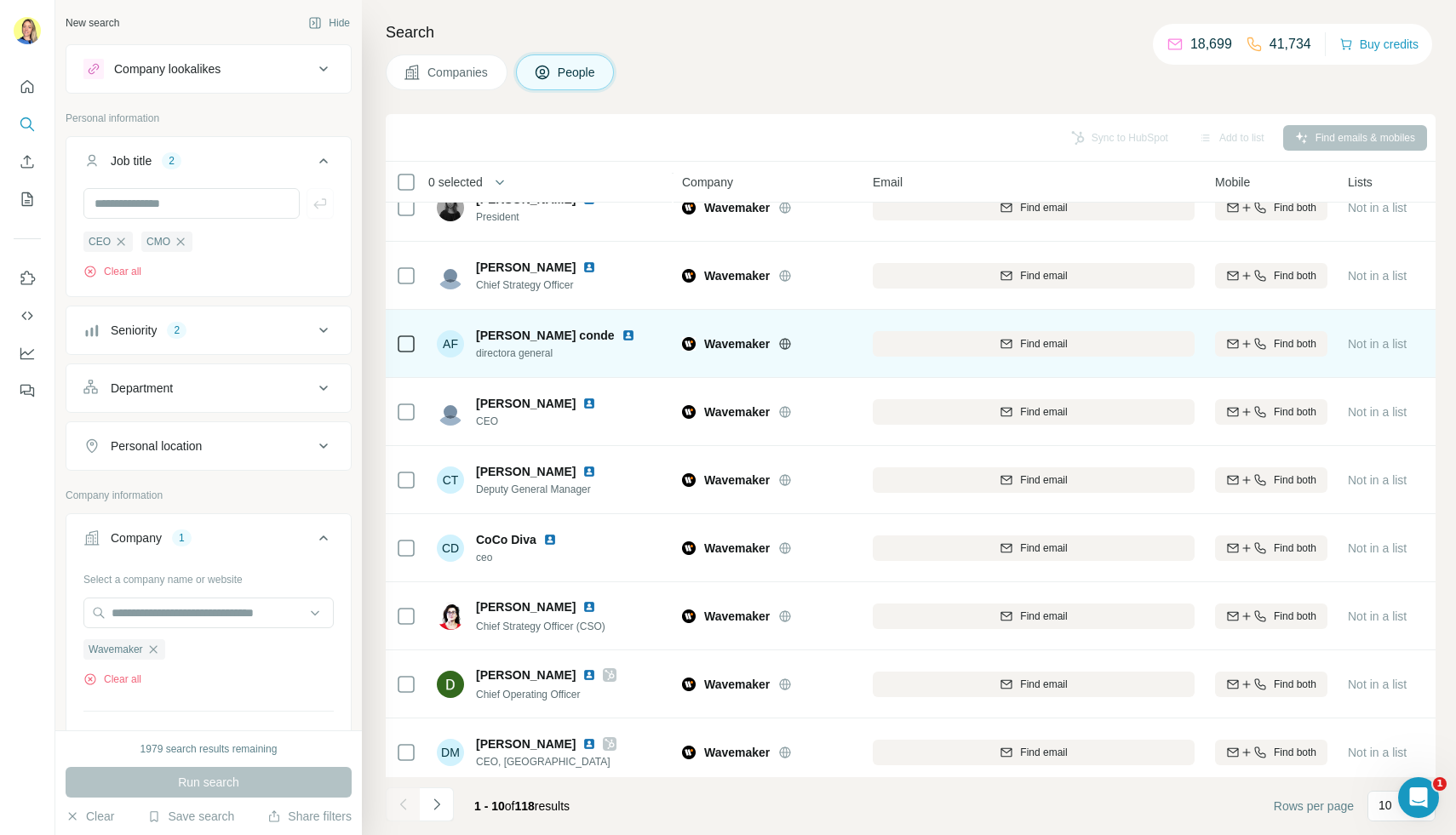
scroll to position [106, 0]
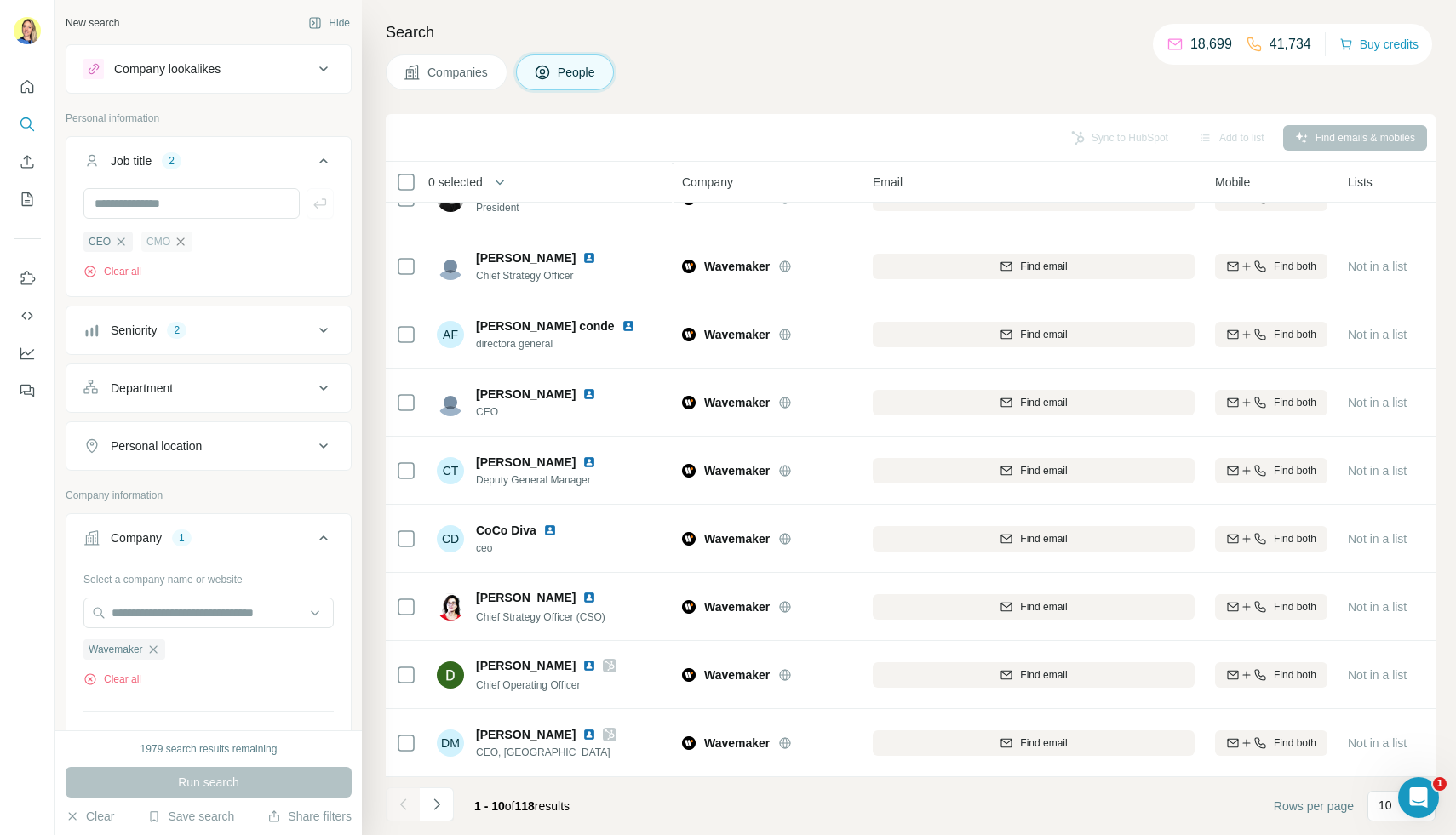
click at [179, 246] on icon "button" at bounding box center [180, 242] width 14 height 14
click at [127, 246] on div "CEO" at bounding box center [108, 242] width 50 height 21
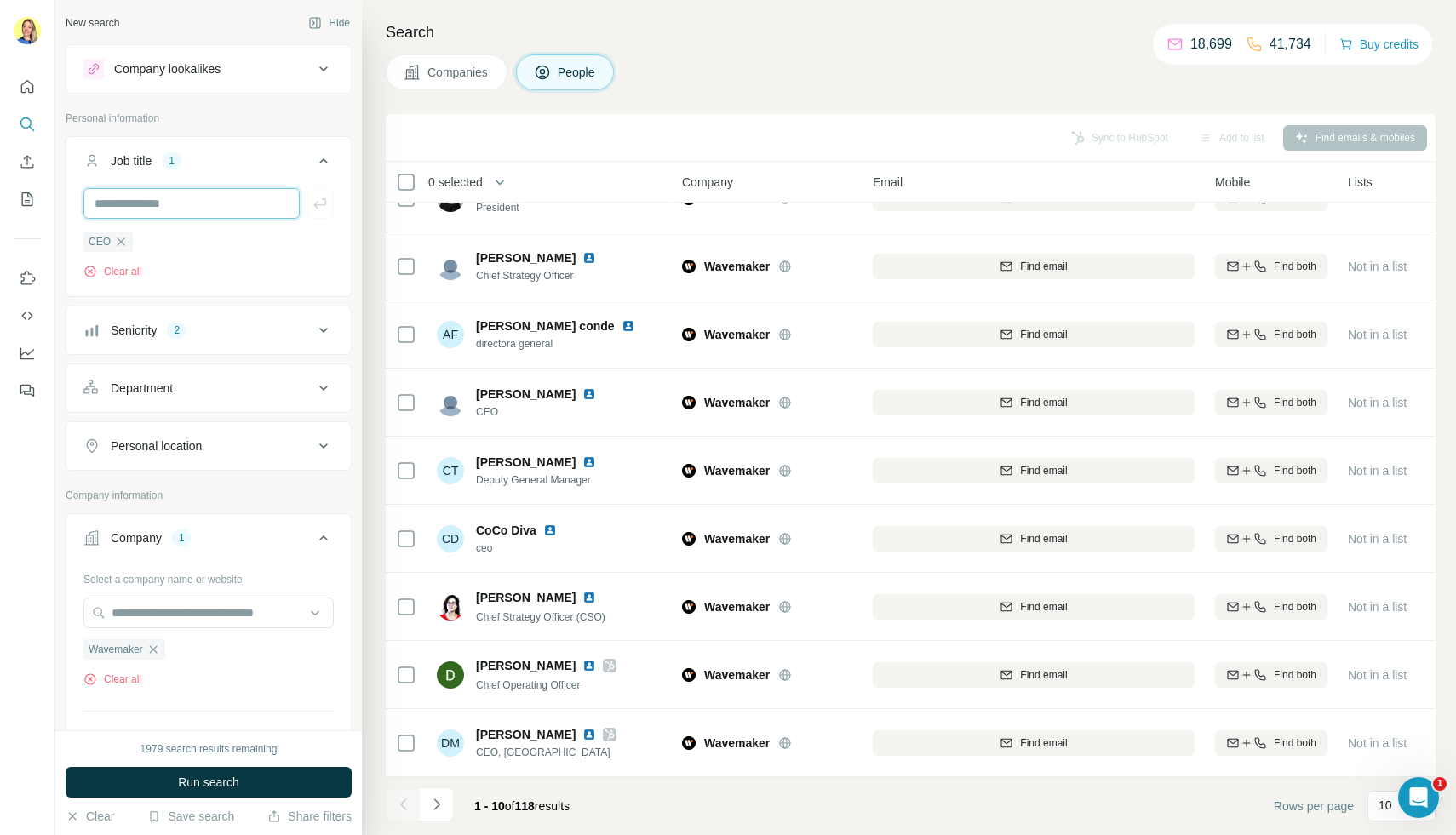
click at [133, 208] on input "text" at bounding box center [191, 203] width 216 height 31
click at [120, 252] on div "CEO" at bounding box center [108, 242] width 50 height 21
click at [118, 232] on div "CEO" at bounding box center [108, 242] width 50 height 21
click at [118, 245] on icon "button" at bounding box center [121, 242] width 14 height 14
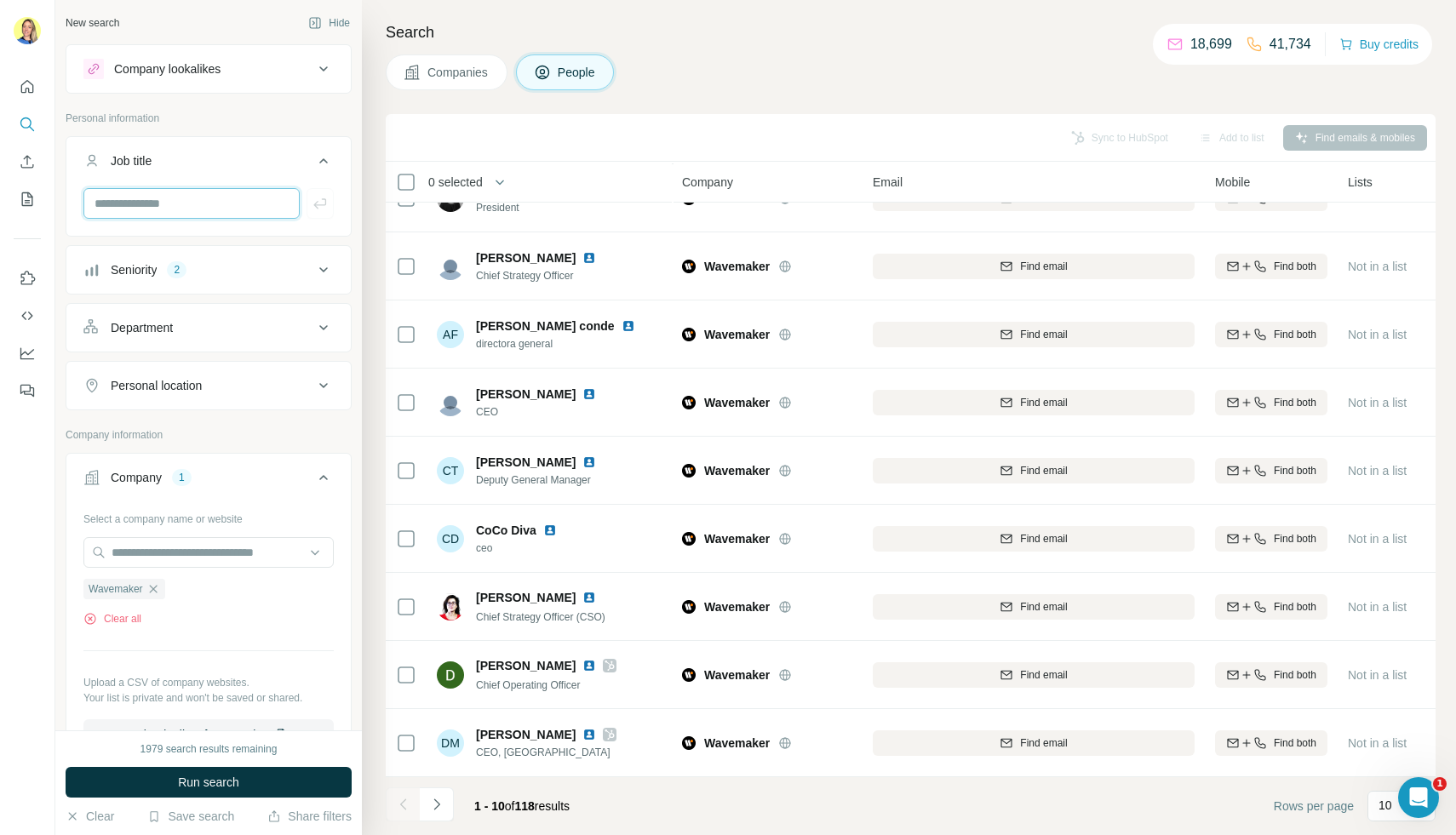
click at [130, 200] on input "text" at bounding box center [191, 203] width 216 height 31
type input "**********"
click at [328, 202] on icon "button" at bounding box center [320, 203] width 17 height 17
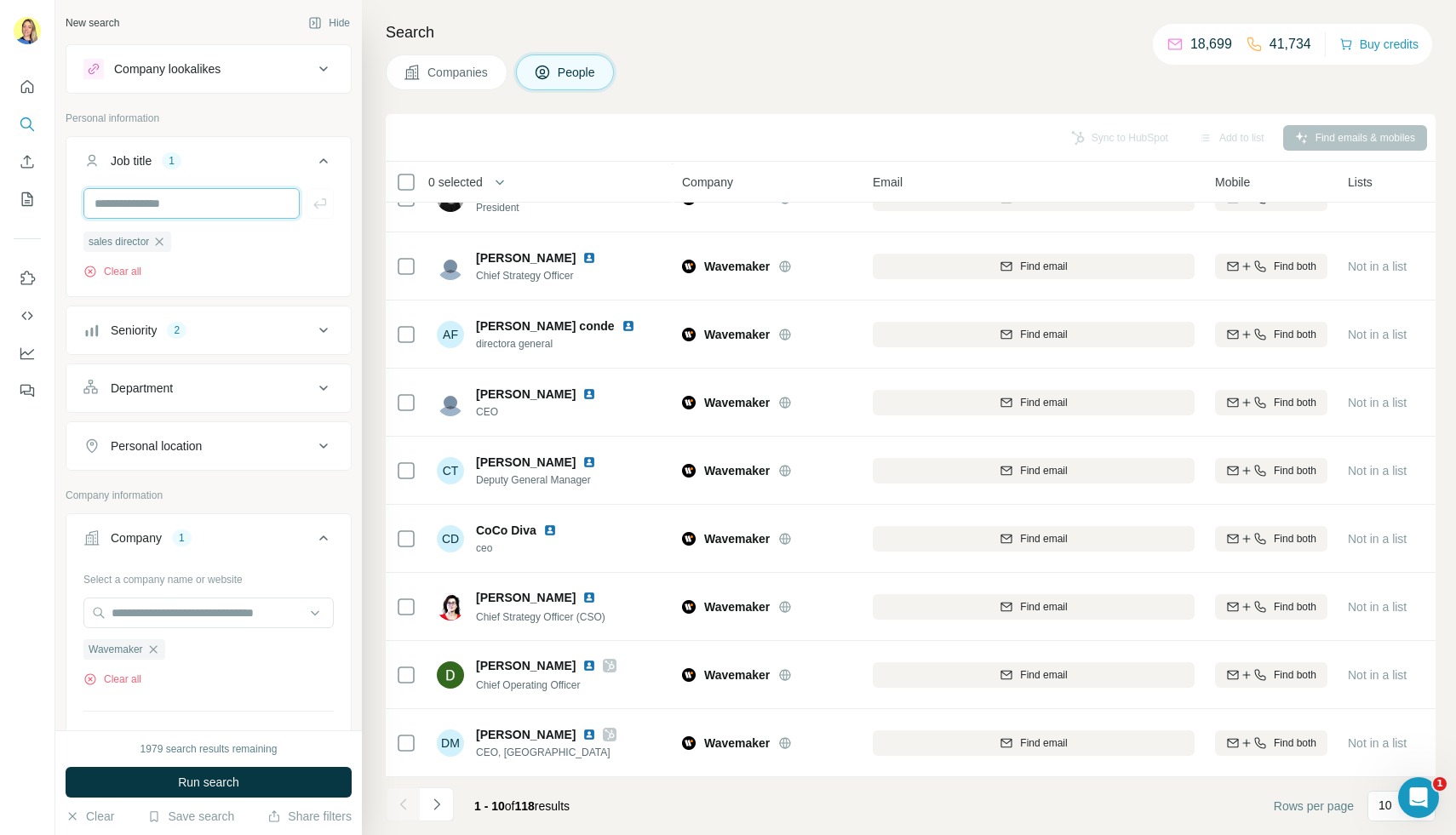
click at [249, 201] on input "text" at bounding box center [191, 203] width 216 height 31
type input "********"
click at [313, 199] on icon "button" at bounding box center [320, 203] width 17 height 17
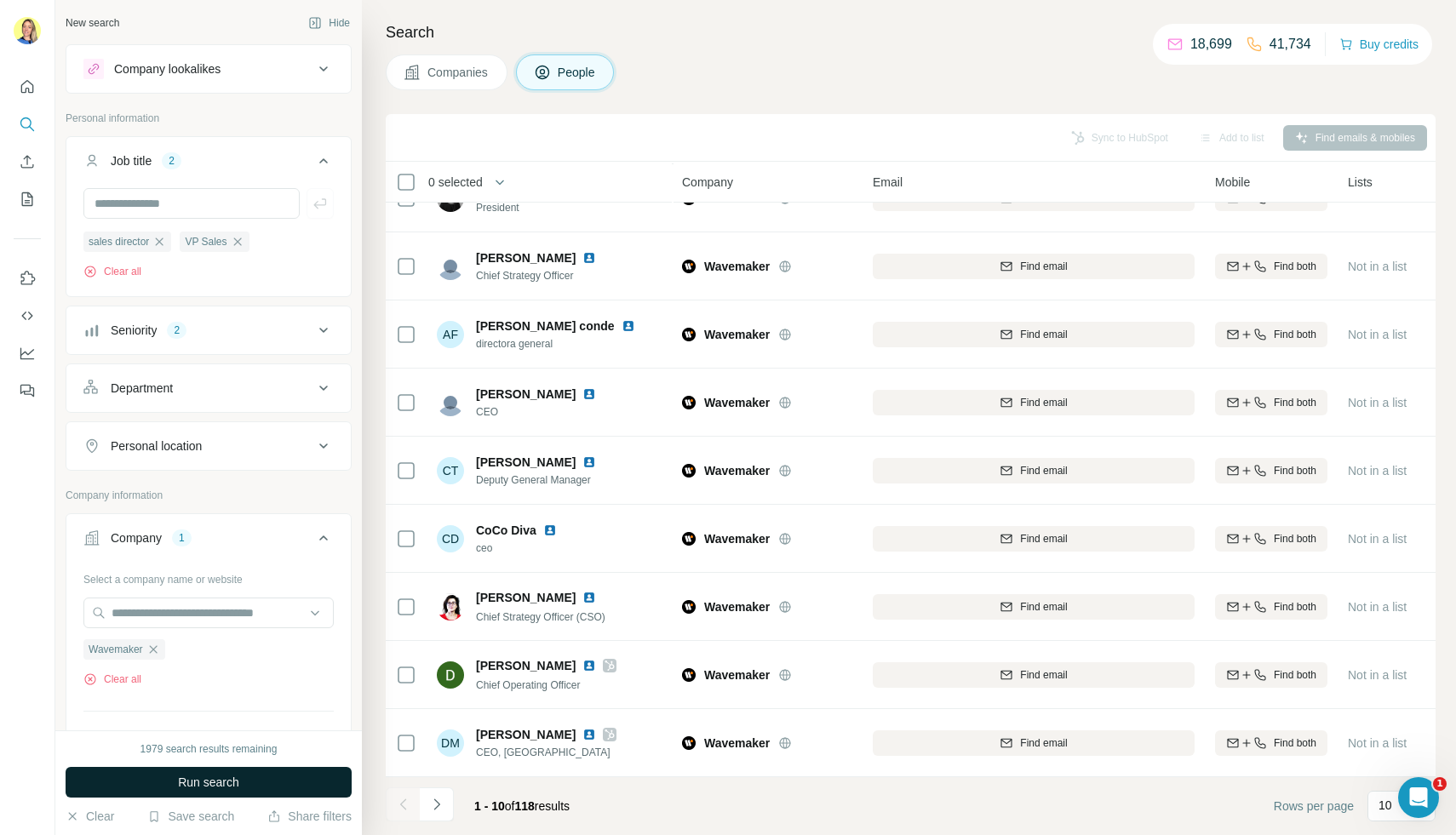
click at [178, 775] on span "Run search" at bounding box center [209, 782] width 61 height 17
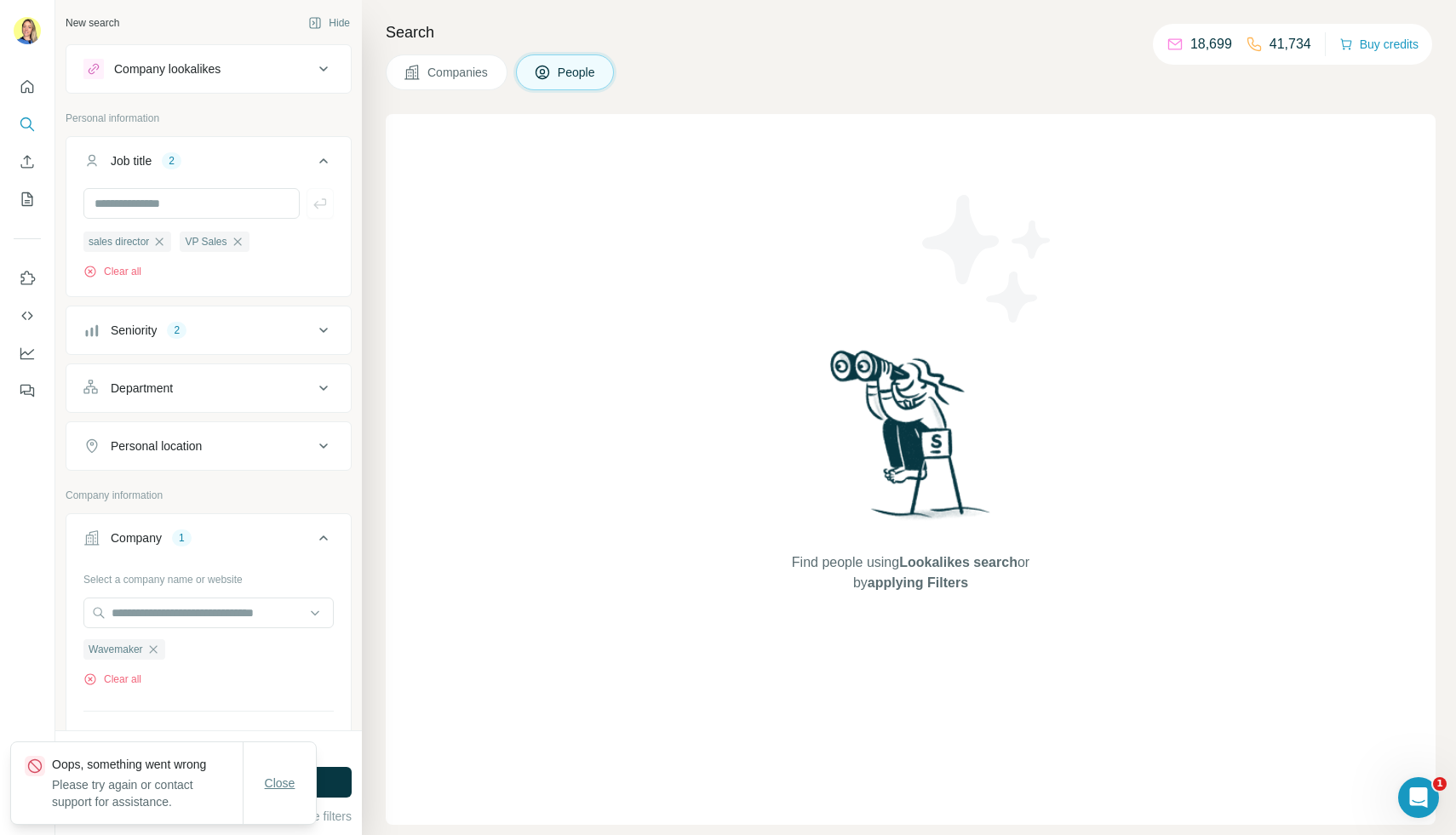
click at [265, 783] on span "Close" at bounding box center [279, 783] width 31 height 17
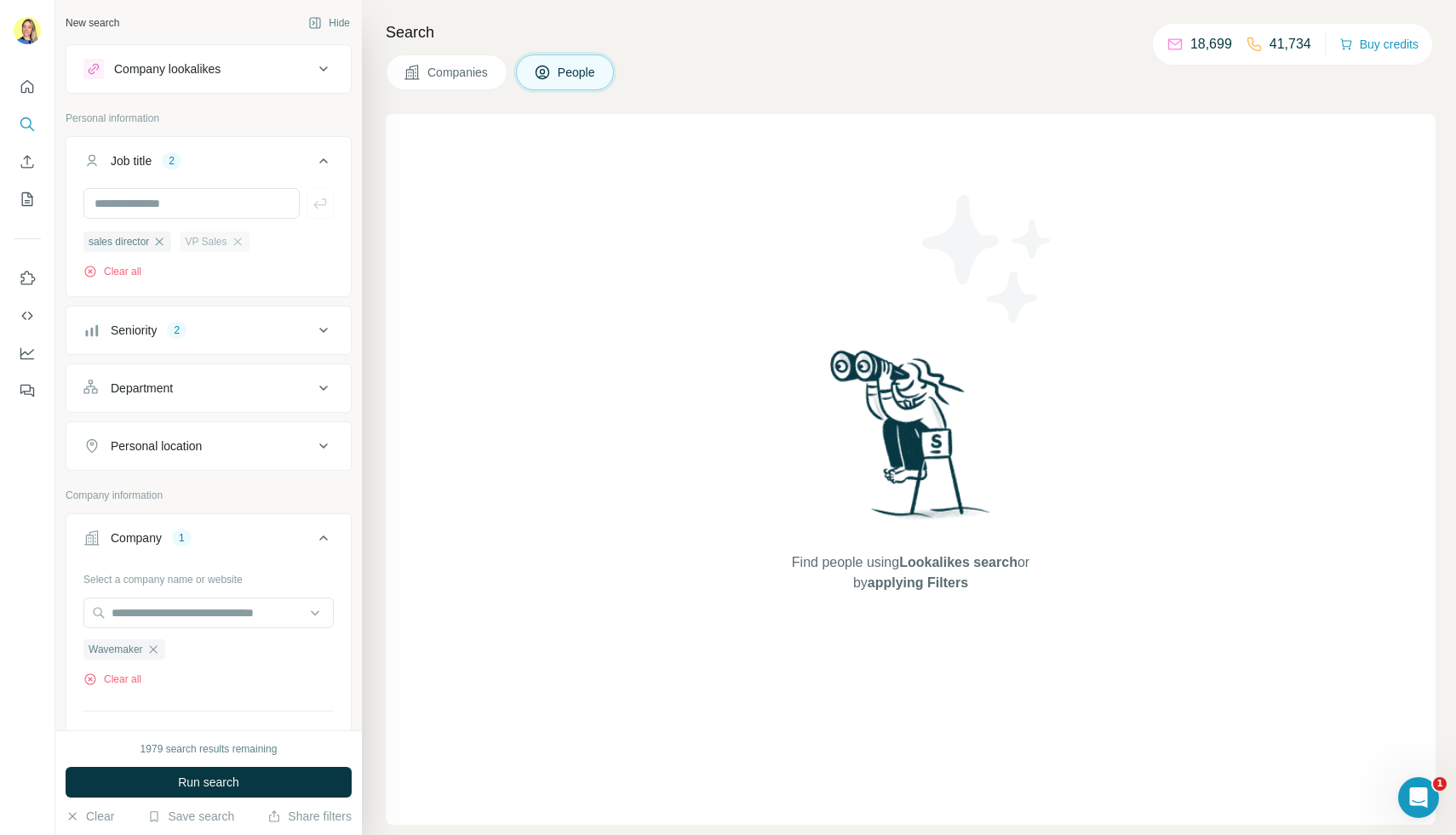
click at [249, 233] on div "VP Sales" at bounding box center [214, 242] width 69 height 21
click at [245, 243] on icon "button" at bounding box center [238, 242] width 14 height 14
click at [161, 246] on icon "button" at bounding box center [159, 242] width 14 height 14
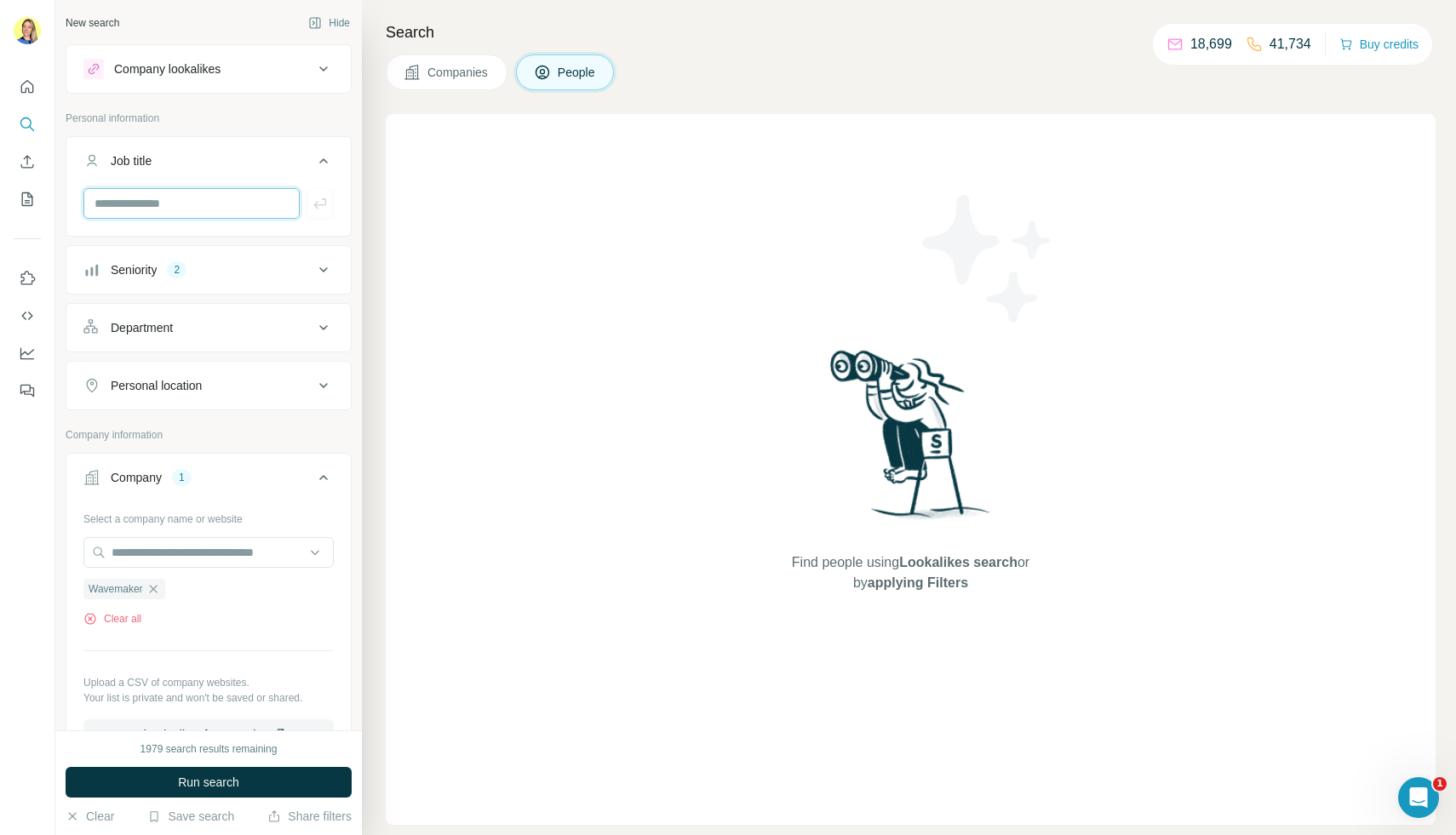
click at [149, 204] on input "text" at bounding box center [191, 203] width 216 height 31
type input "**********"
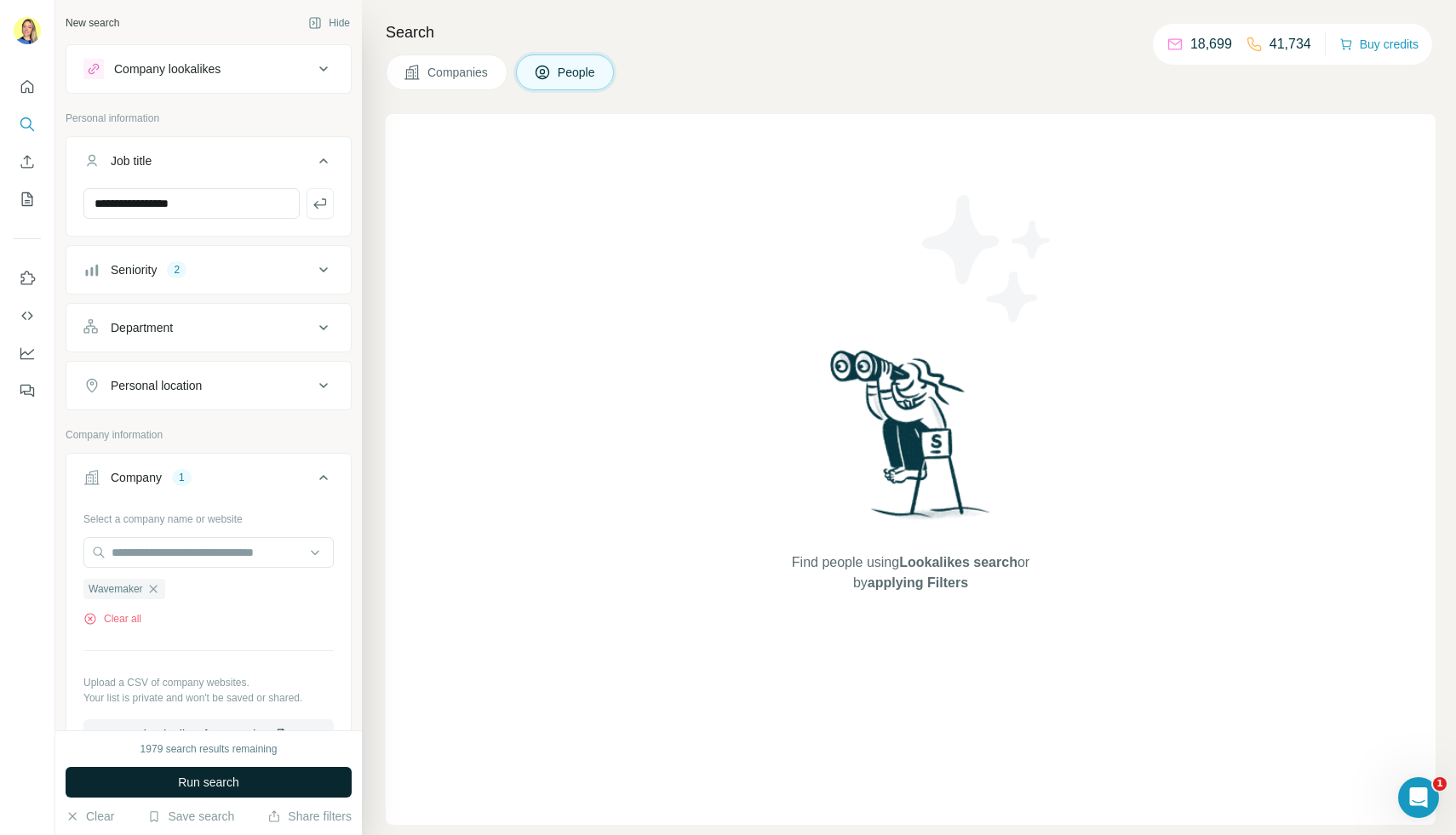
click at [138, 775] on button "Run search" at bounding box center [208, 782] width 286 height 31
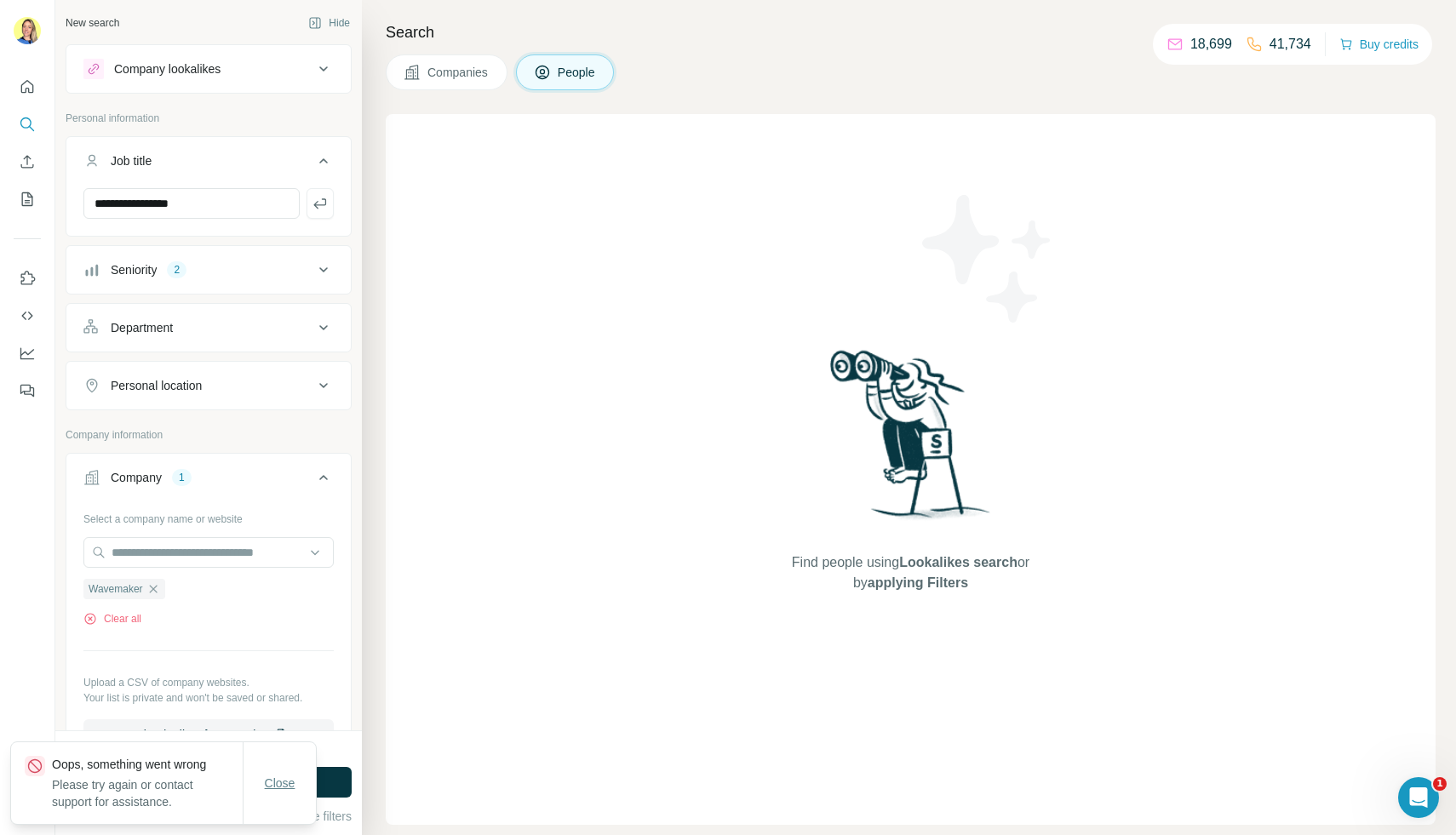
click at [276, 784] on span "Close" at bounding box center [279, 783] width 31 height 17
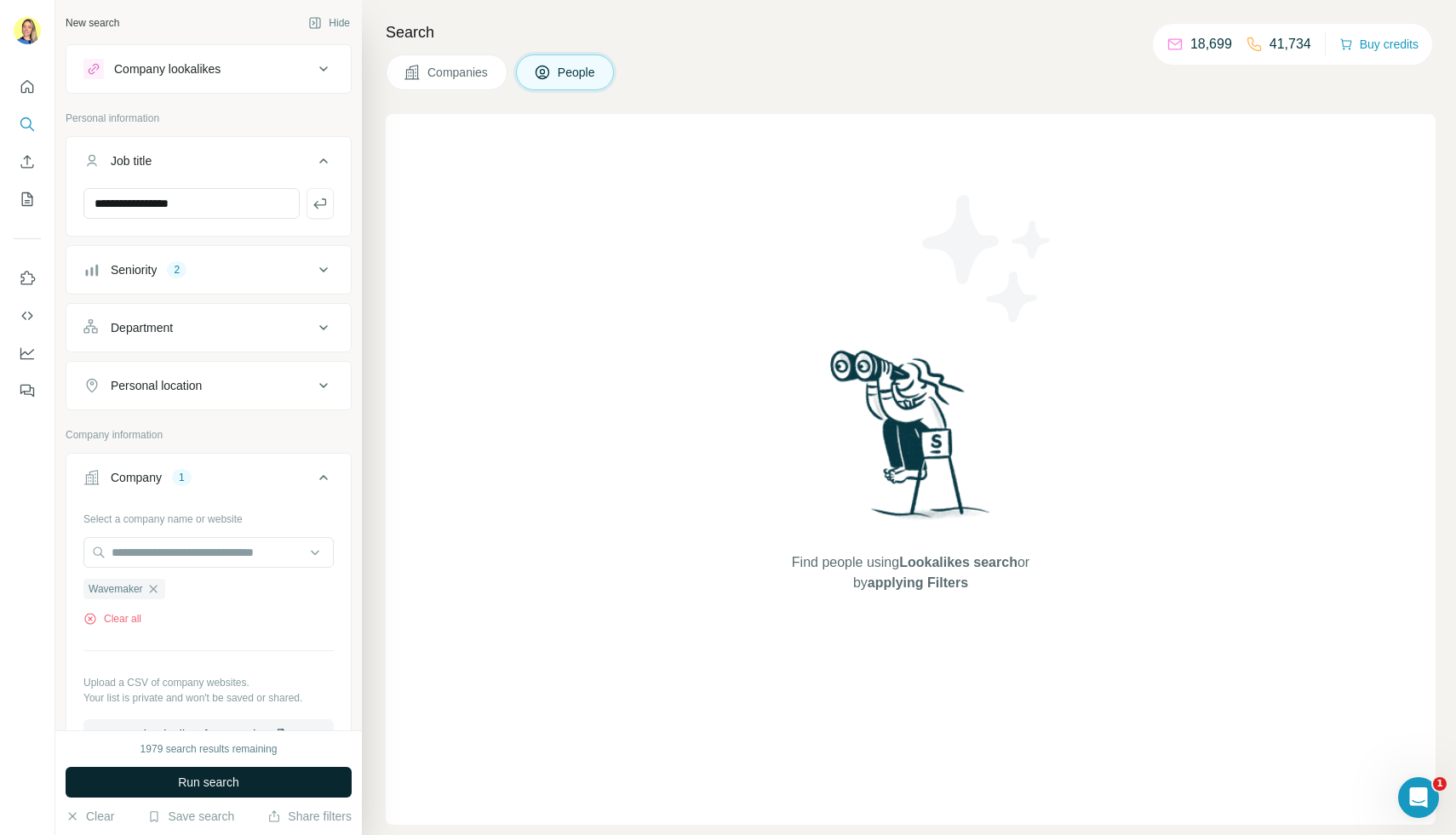
click at [300, 786] on button "Run search" at bounding box center [208, 782] width 286 height 31
click at [149, 592] on icon "button" at bounding box center [154, 589] width 14 height 14
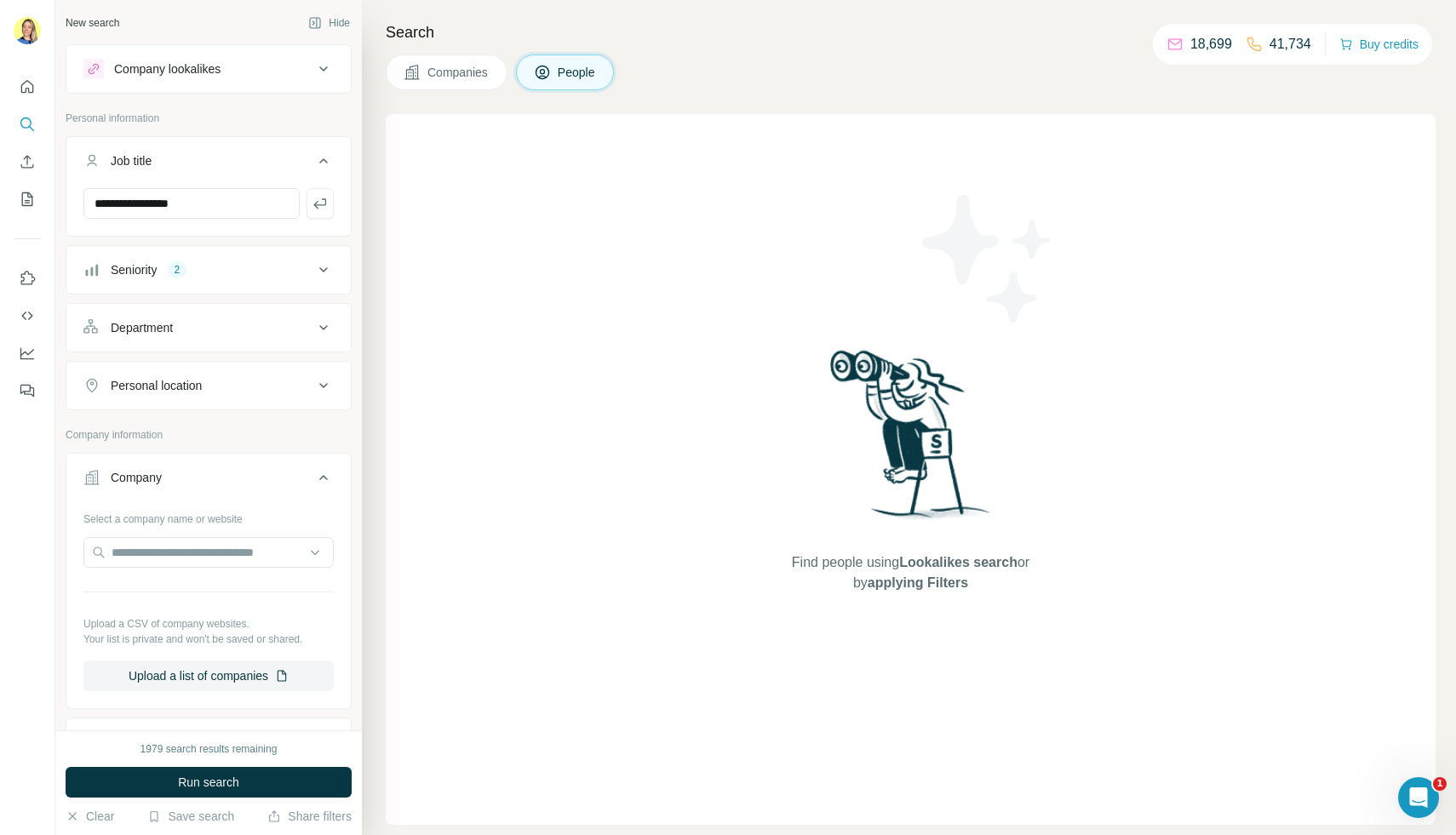
click at [209, 273] on div "Seniority 2" at bounding box center [198, 269] width 230 height 17
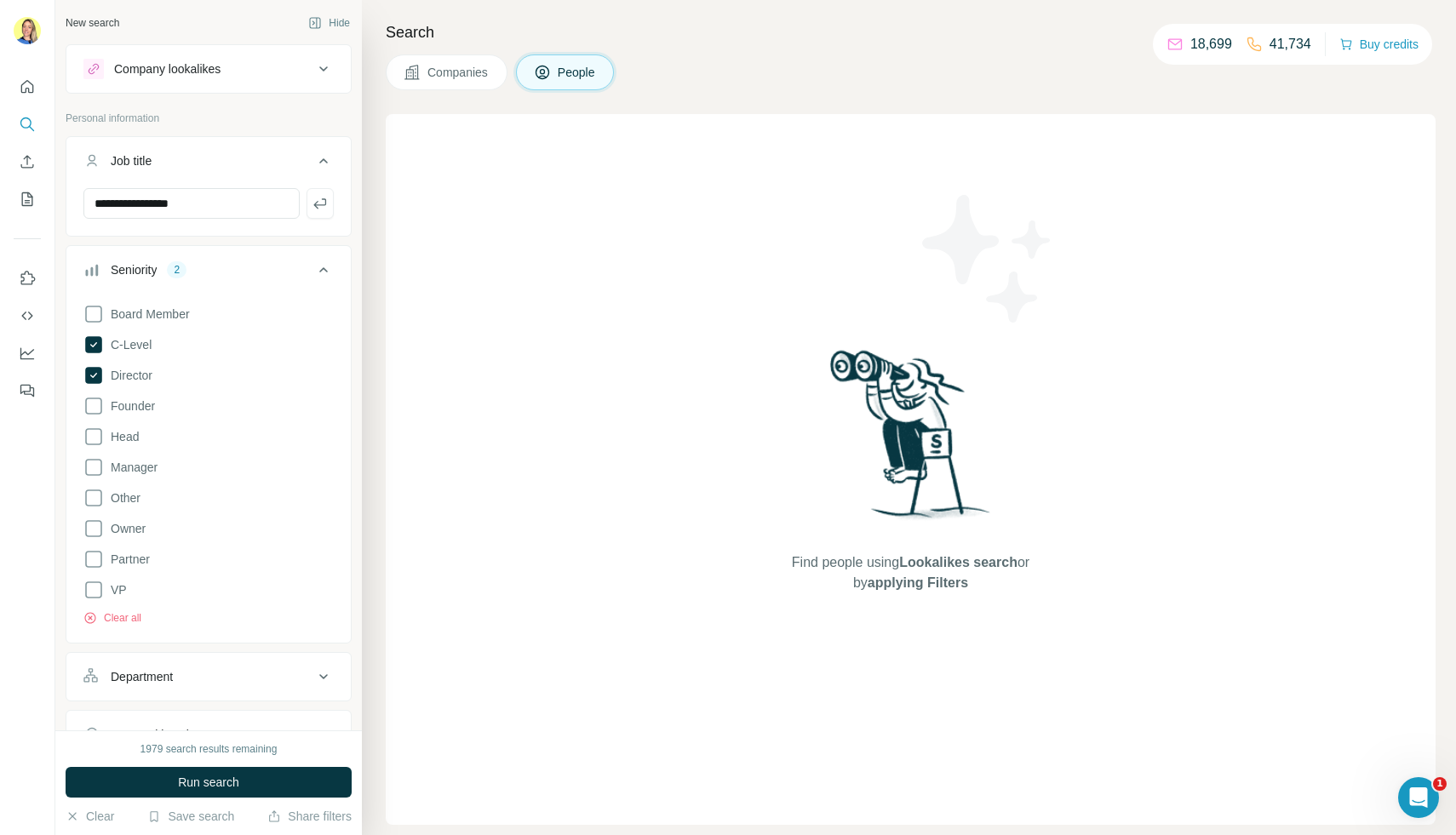
click at [164, 346] on div "Board Member C-Level Director Founder Head Manager Other Owner Partner VP Clear…" at bounding box center [208, 462] width 251 height 329
click at [124, 364] on div "Board Member C-Level Director Founder Head Manager Other Owner Partner VP Clear…" at bounding box center [208, 462] width 251 height 329
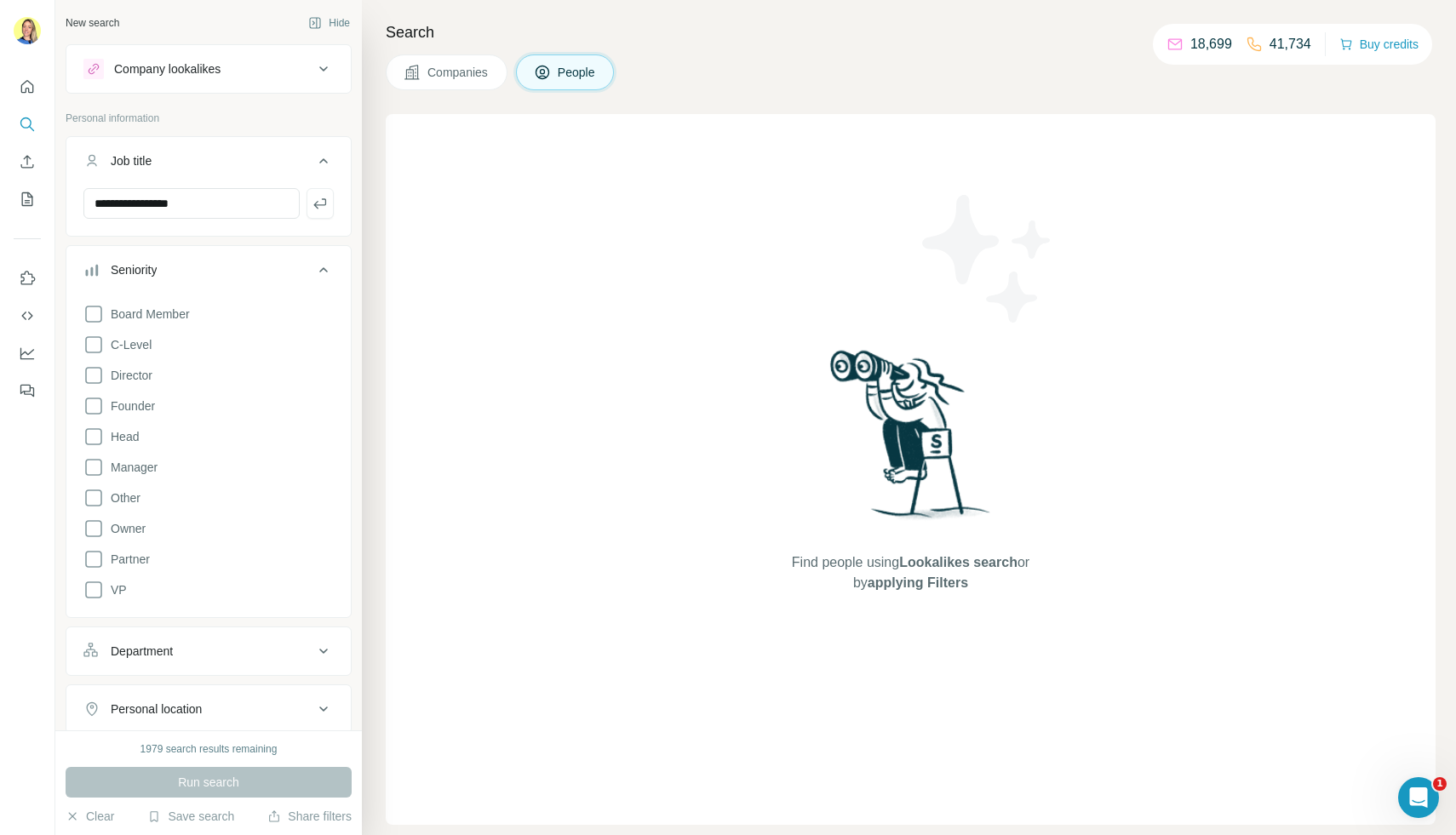
click at [197, 750] on div "1979 search results remaining" at bounding box center [209, 749] width 137 height 15
click at [176, 769] on div "Run search" at bounding box center [208, 782] width 286 height 31
click at [190, 149] on button "Job title" at bounding box center [208, 164] width 284 height 48
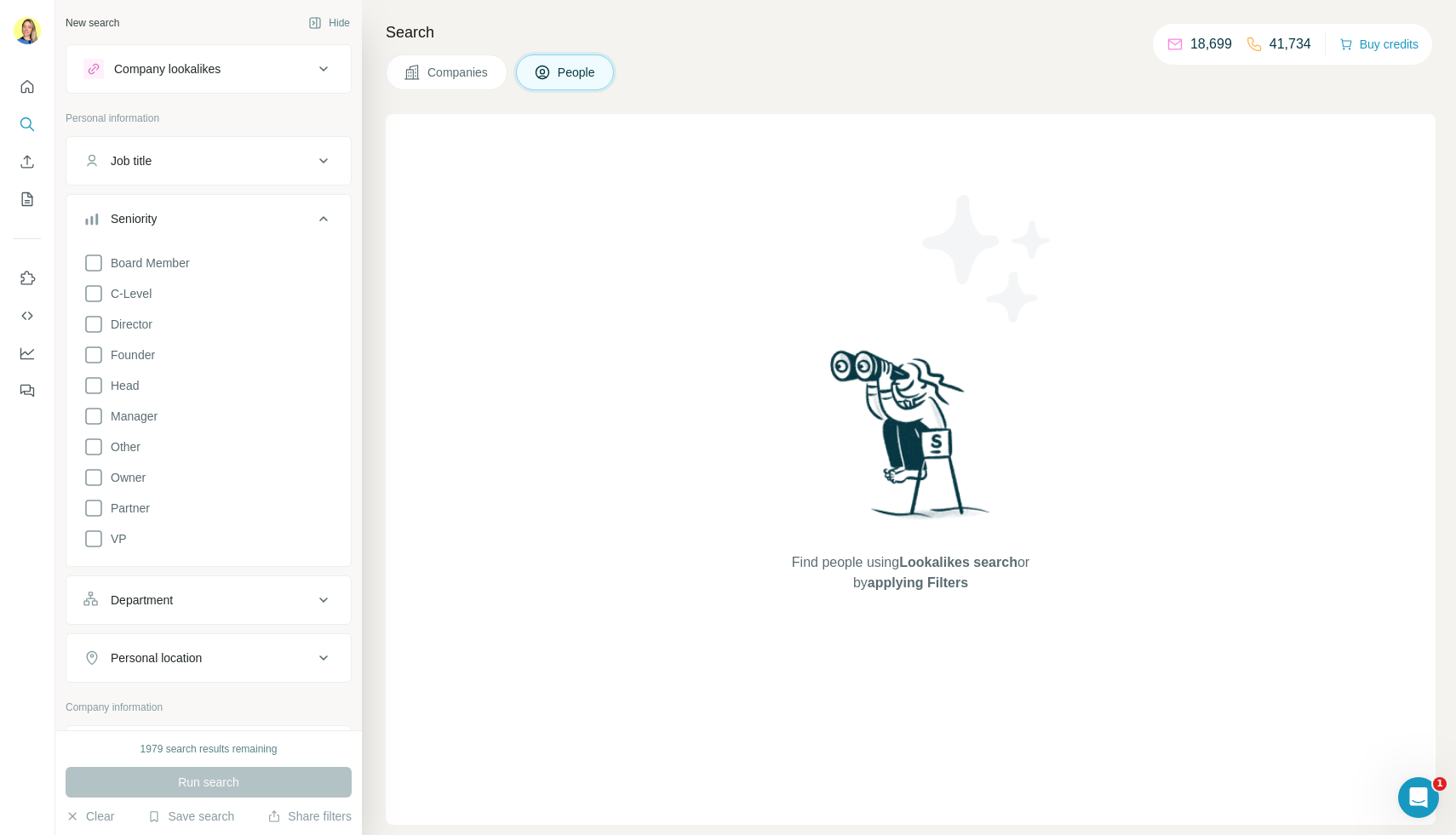
click at [163, 159] on div "Job title" at bounding box center [198, 160] width 230 height 17
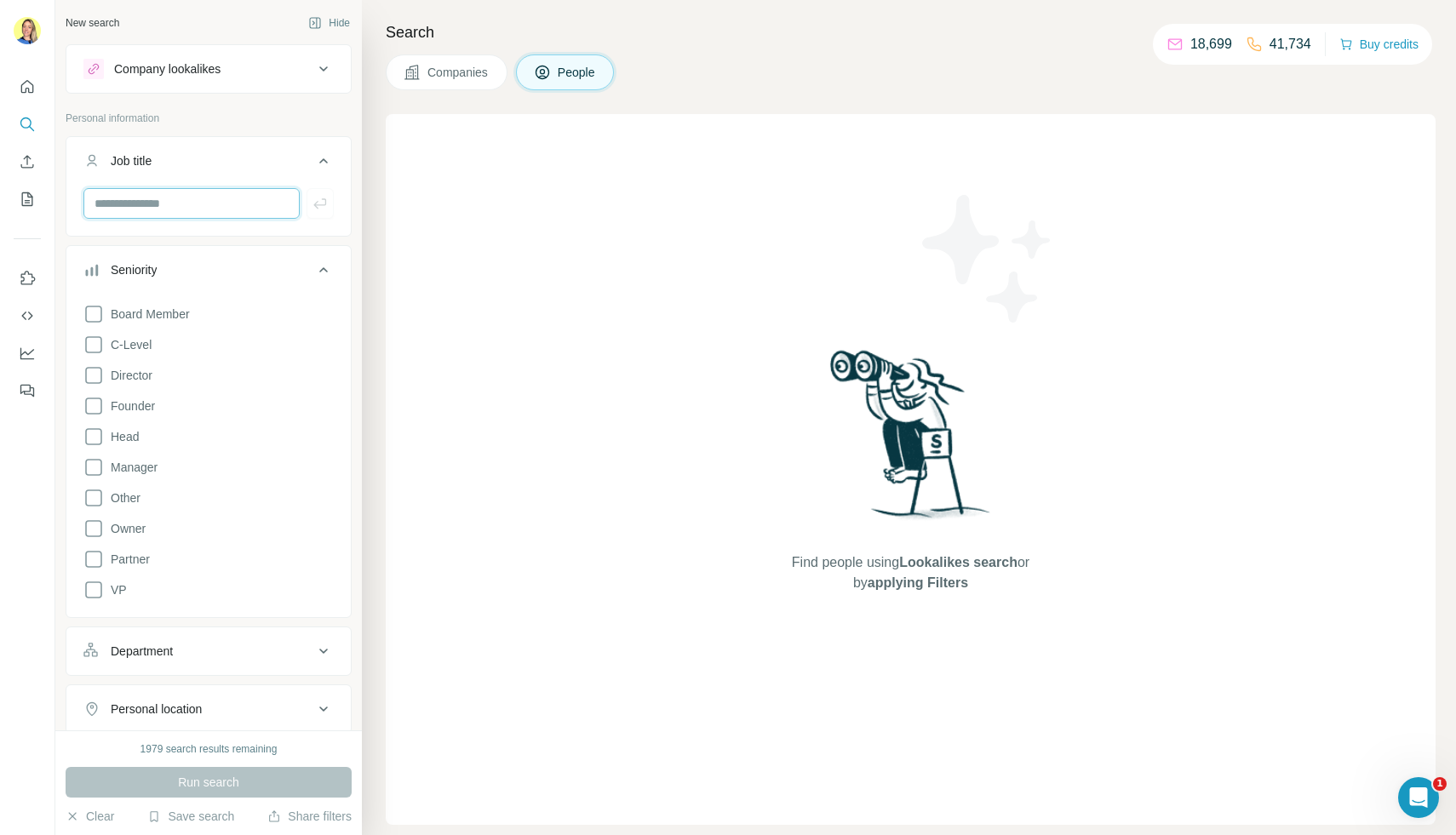
click at [160, 215] on input "text" at bounding box center [191, 203] width 216 height 31
type input "**********"
click at [319, 202] on icon "button" at bounding box center [320, 203] width 17 height 17
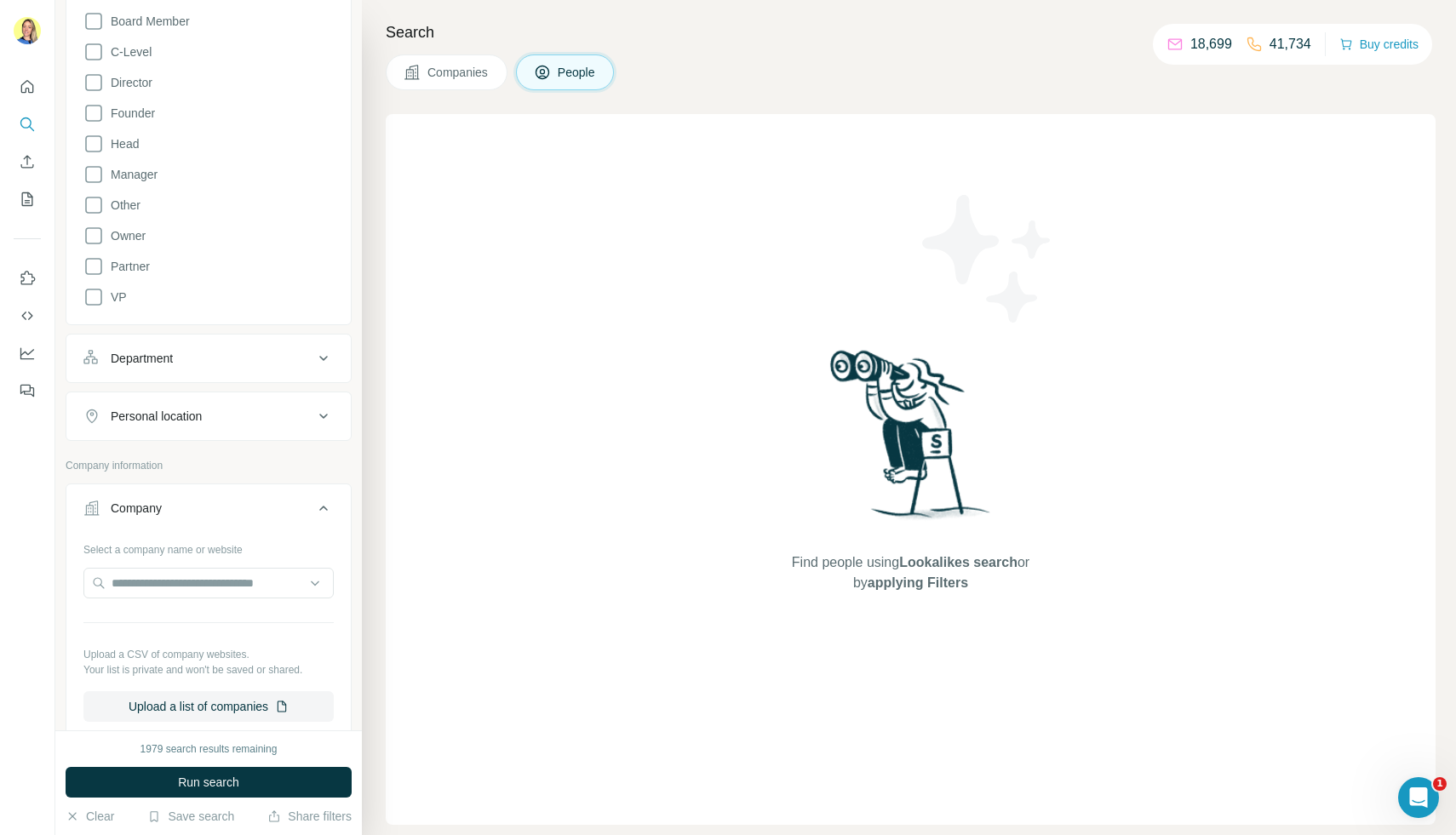
scroll to position [382, 0]
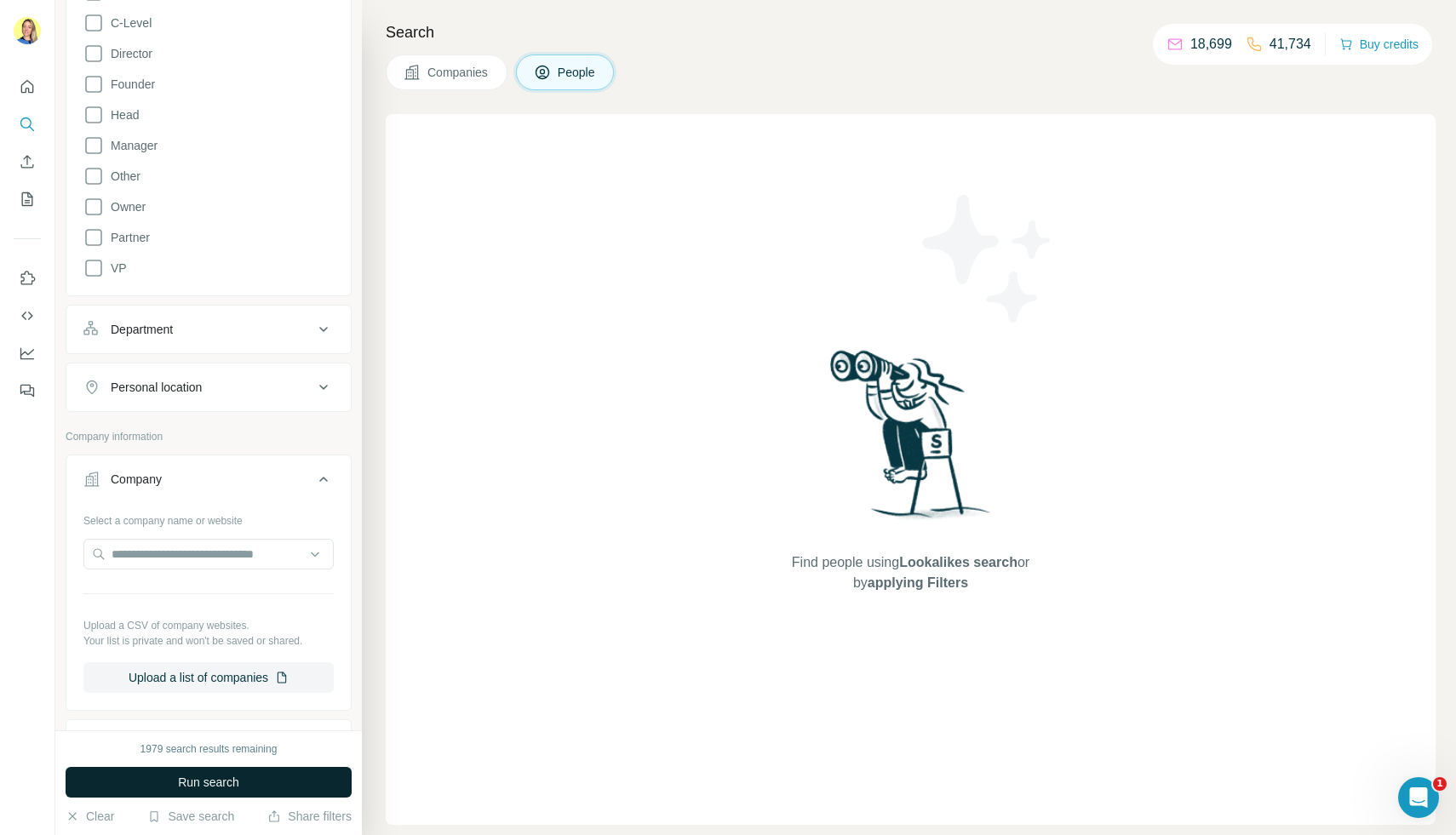
click at [188, 774] on span "Run search" at bounding box center [209, 782] width 61 height 17
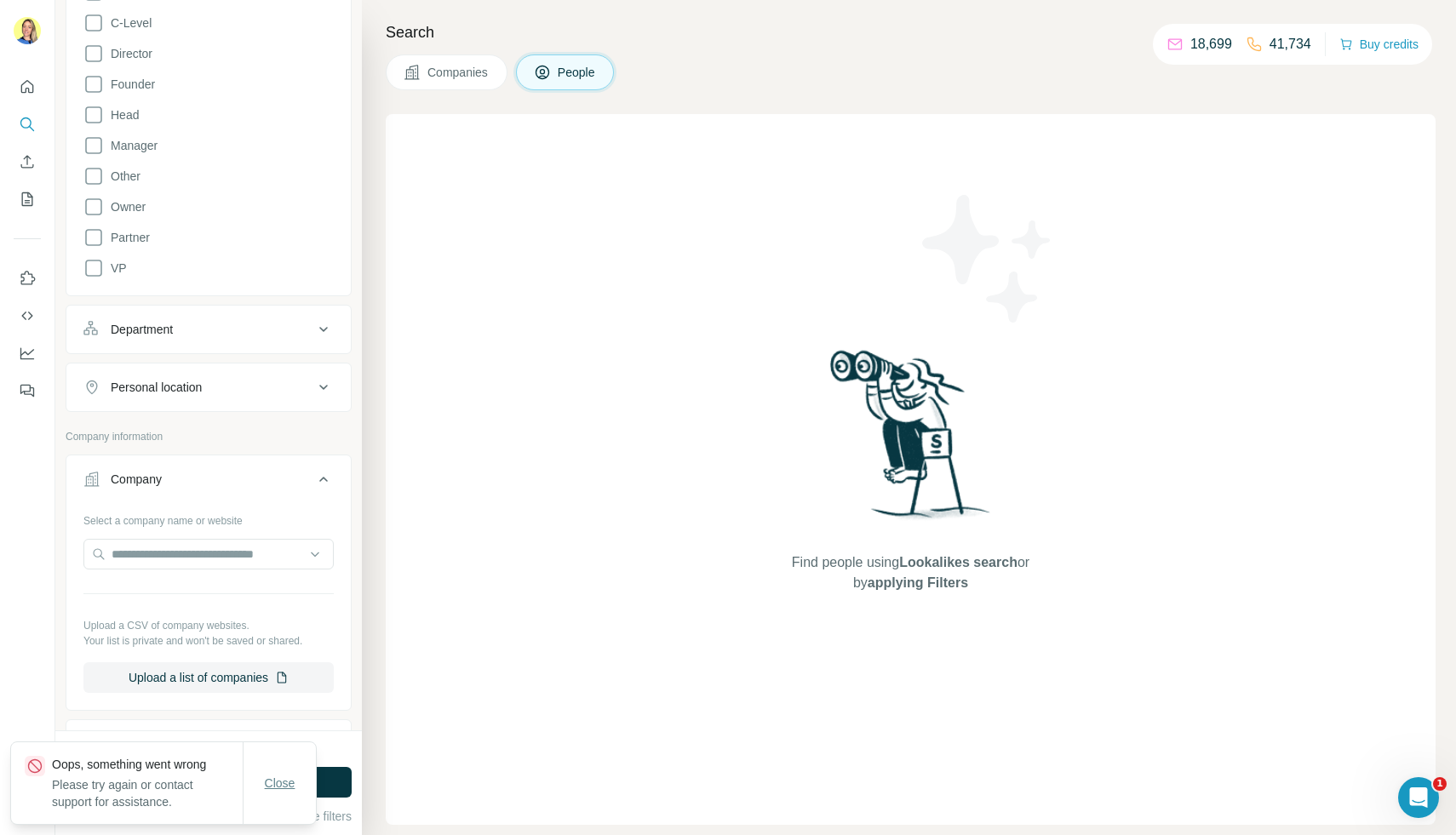
click at [271, 779] on span "Close" at bounding box center [279, 783] width 31 height 17
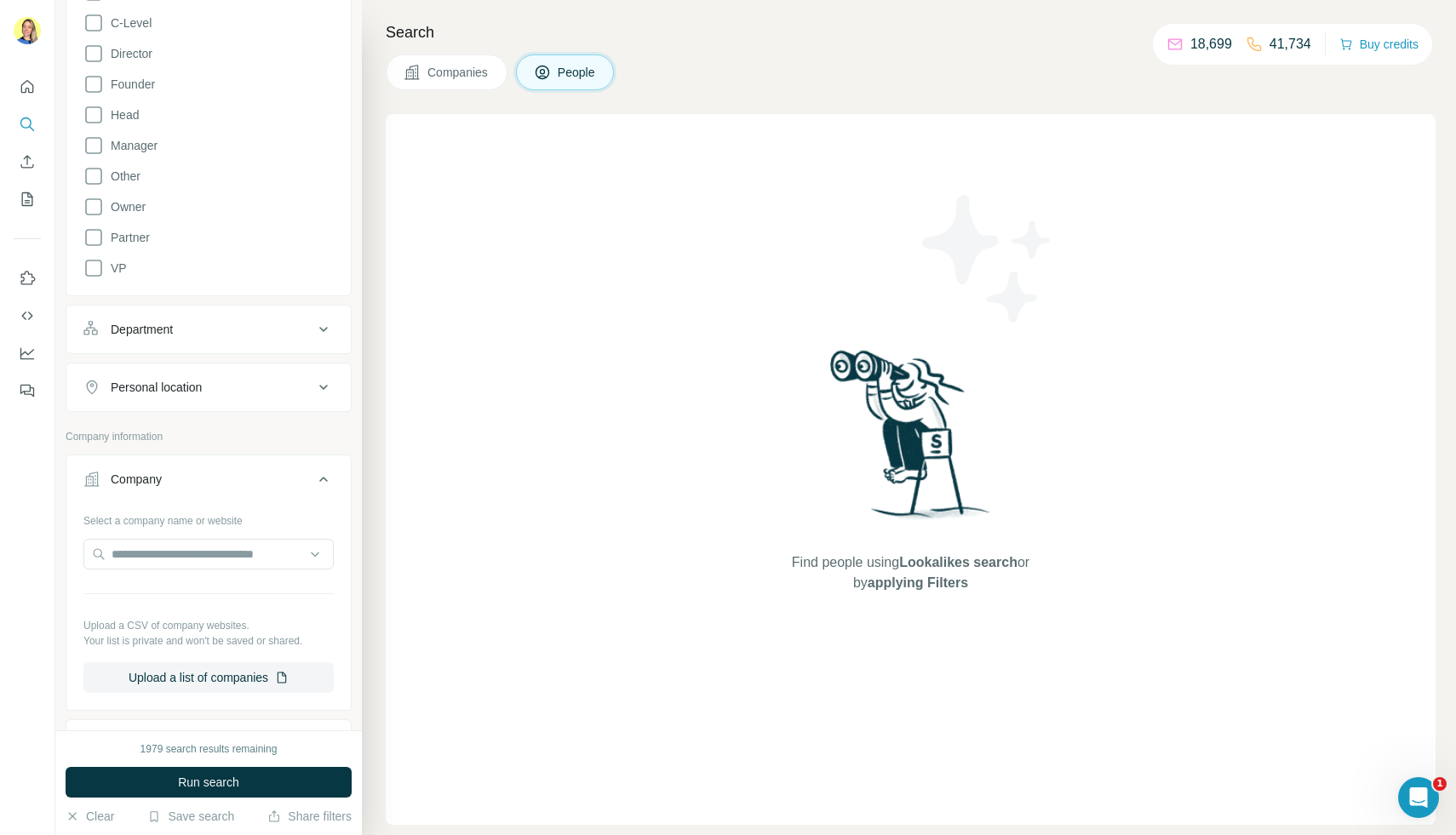
scroll to position [0, 0]
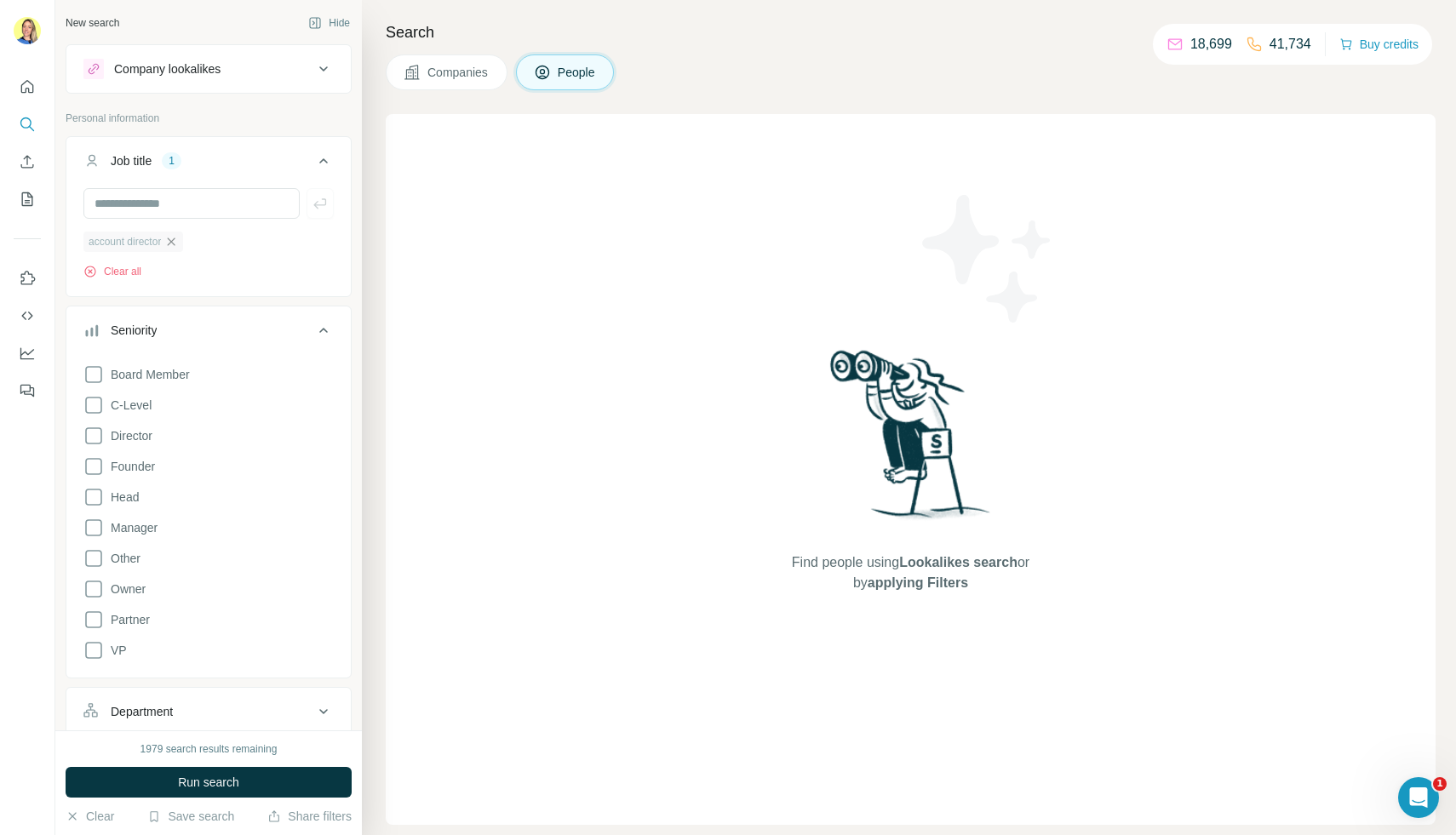
click at [175, 242] on icon "button" at bounding box center [171, 242] width 8 height 8
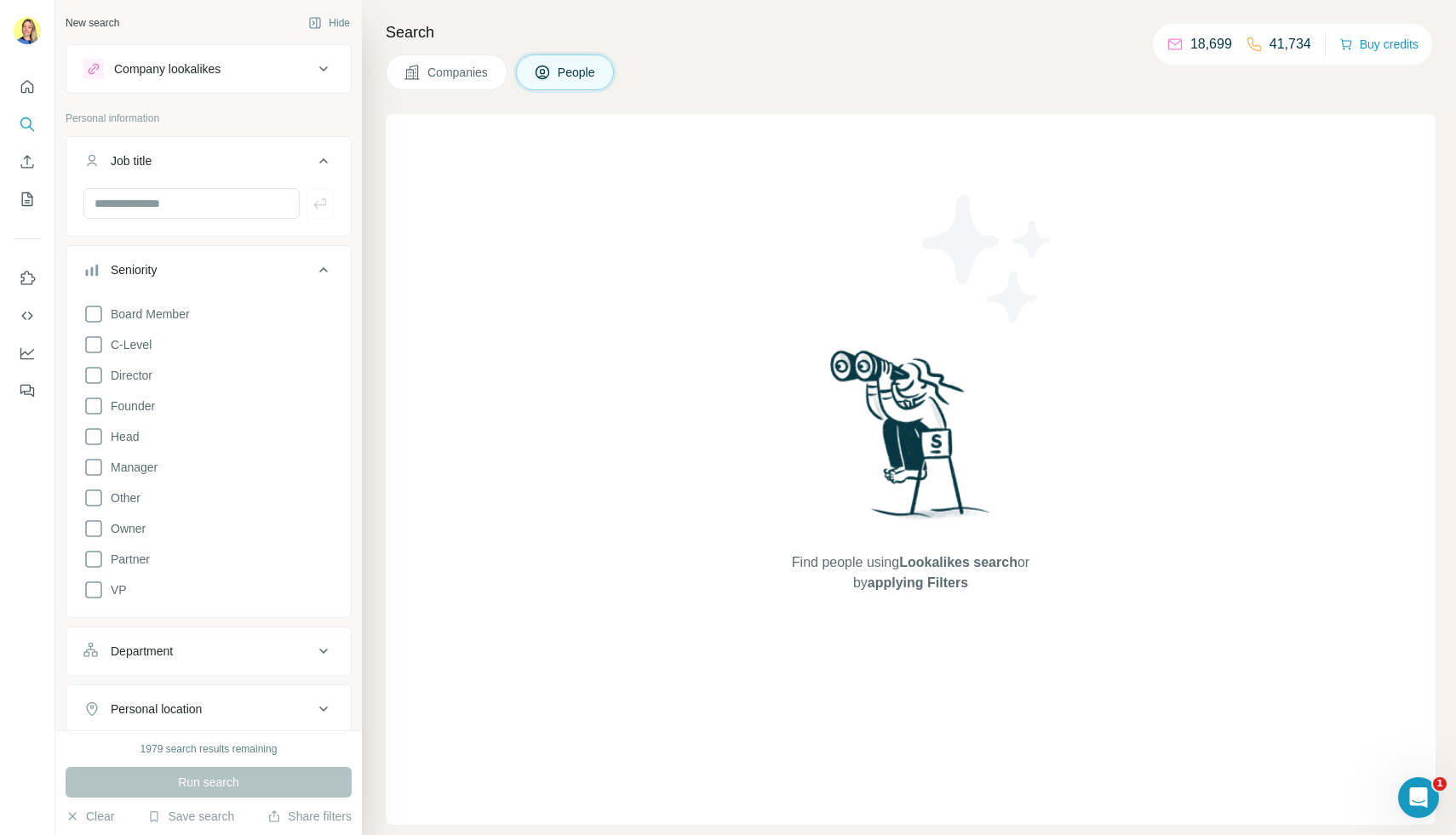
click at [317, 563] on div "Board Member C-Level Director Founder Head Manager Other Owner Partner VP" at bounding box center [208, 449] width 251 height 303
click at [445, 55] on button "Companies" at bounding box center [446, 72] width 122 height 36
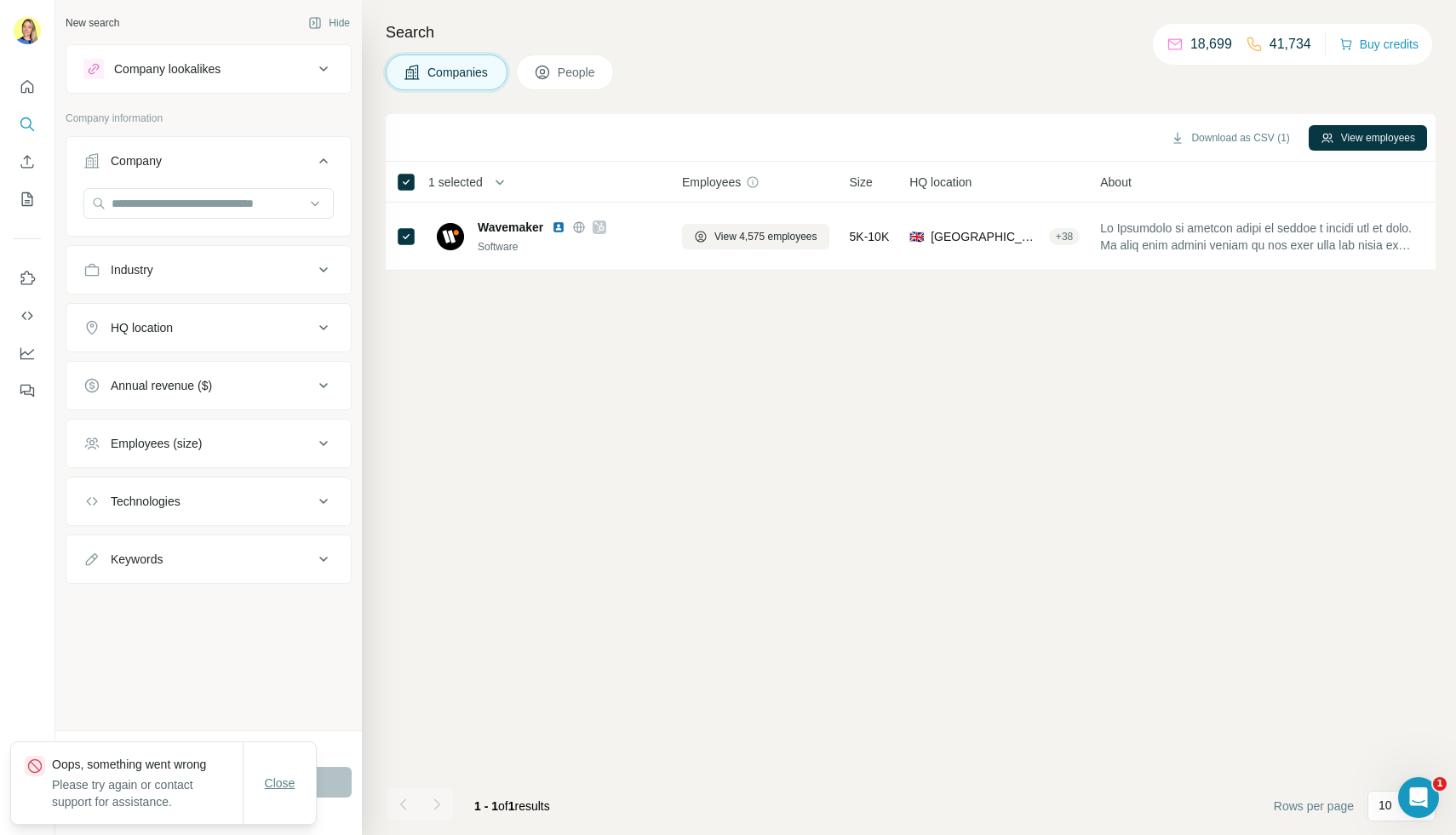
click at [290, 783] on span "Close" at bounding box center [279, 783] width 31 height 17
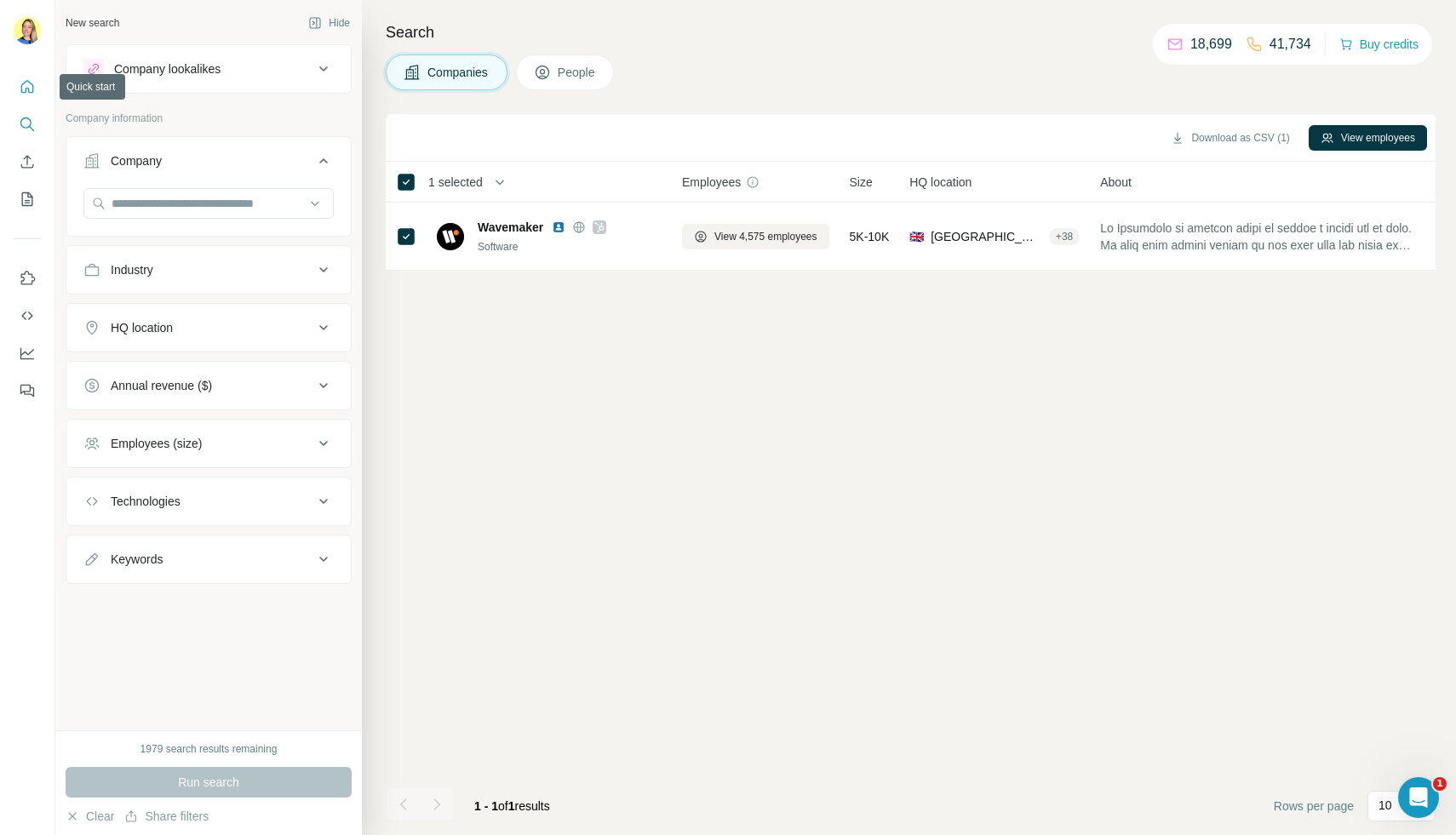
click at [23, 98] on button "Quick start" at bounding box center [28, 86] width 28 height 31
